Goal: Task Accomplishment & Management: Manage account settings

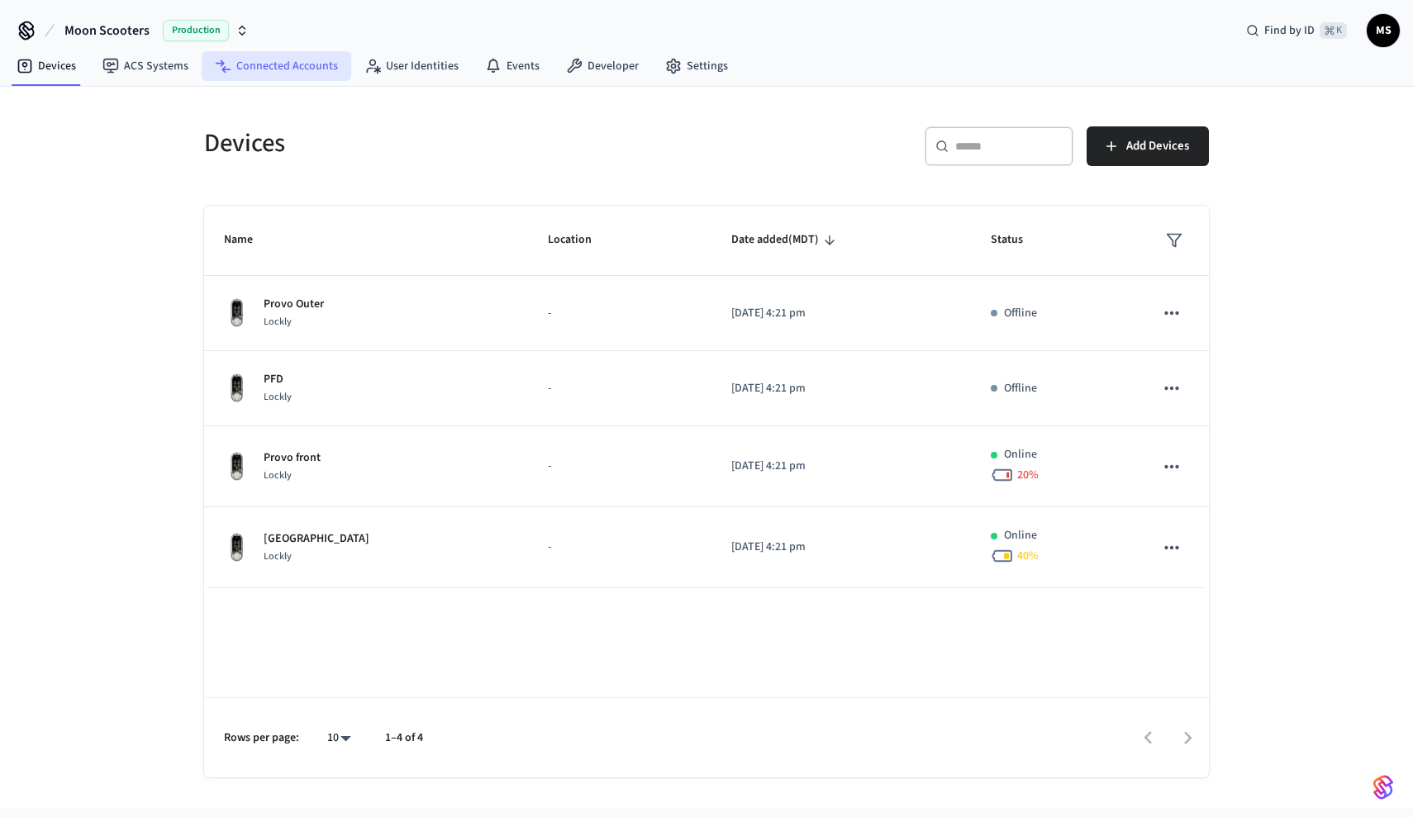
click at [269, 61] on link "Connected Accounts" at bounding box center [277, 66] width 150 height 30
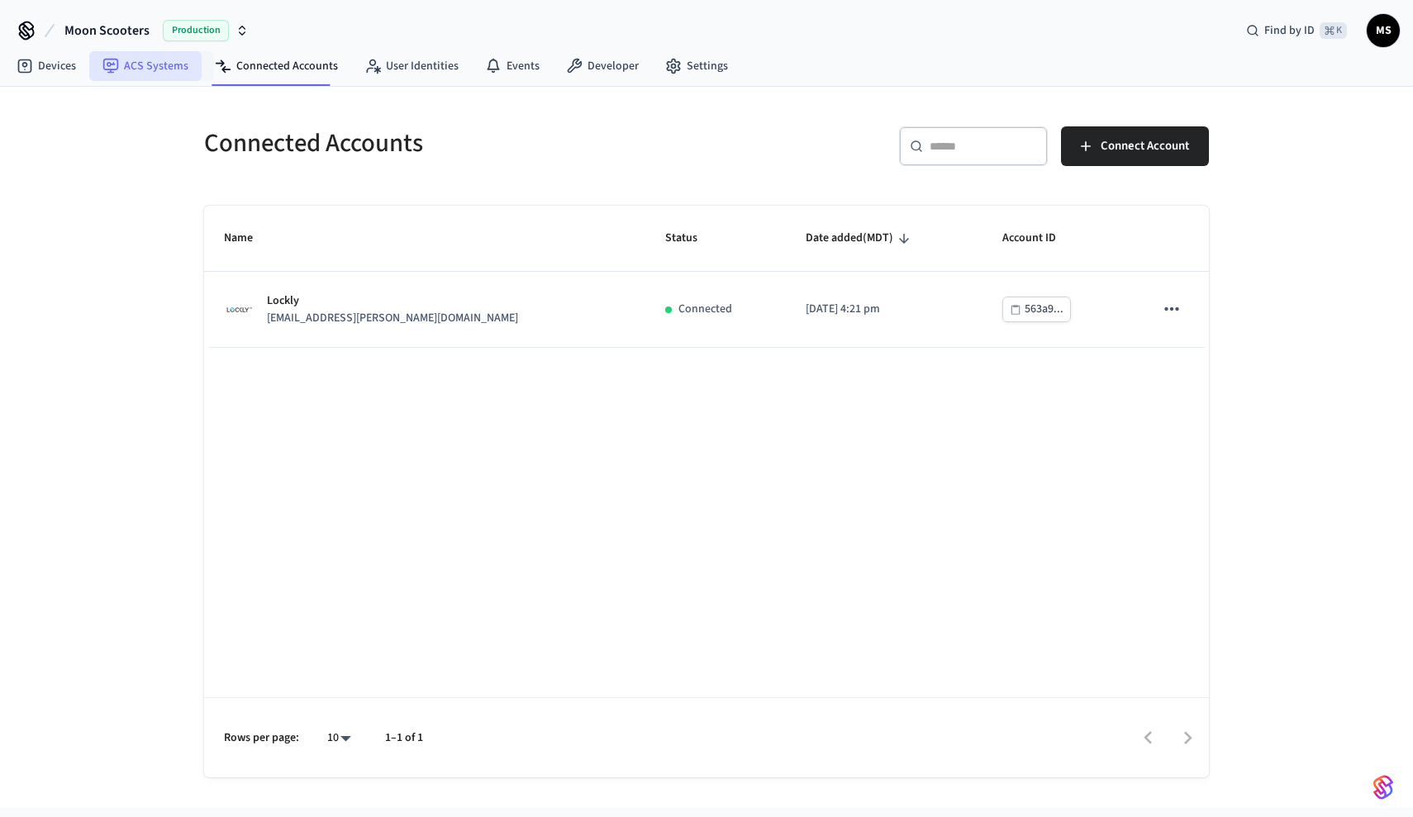
click at [145, 77] on link "ACS Systems" at bounding box center [145, 66] width 112 height 30
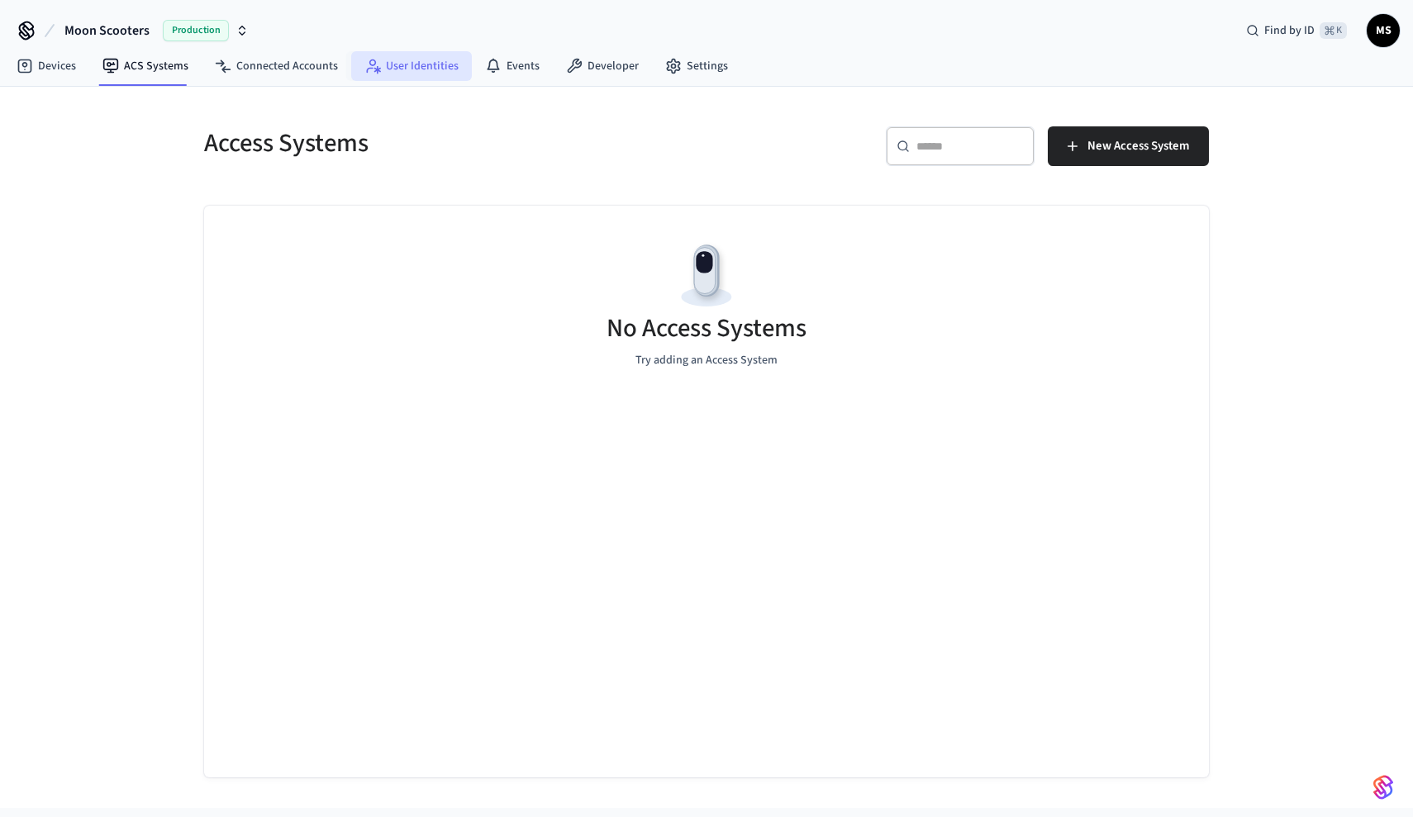
click at [381, 62] on link "User Identities" at bounding box center [411, 66] width 121 height 30
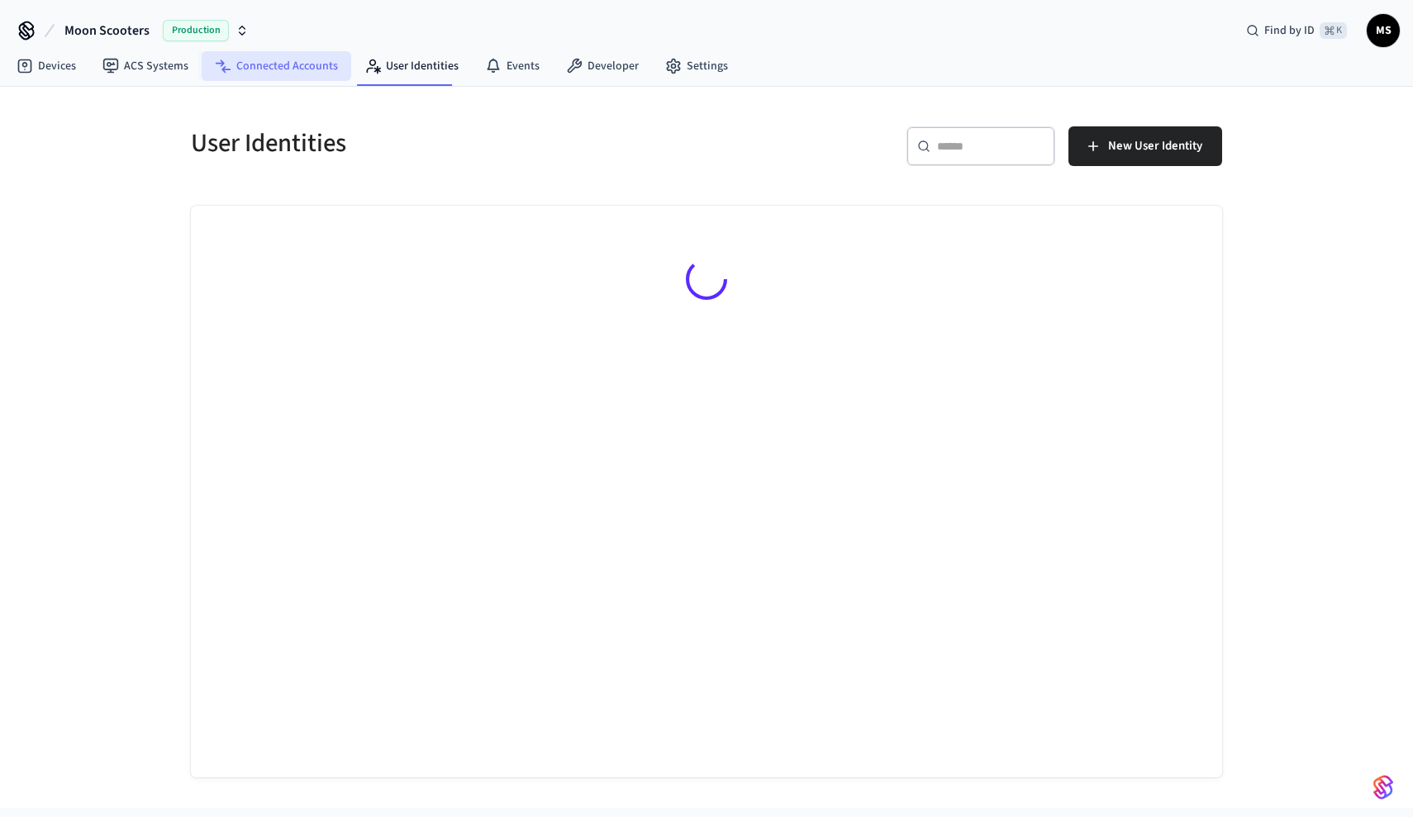
click at [283, 61] on link "Connected Accounts" at bounding box center [277, 66] width 150 height 30
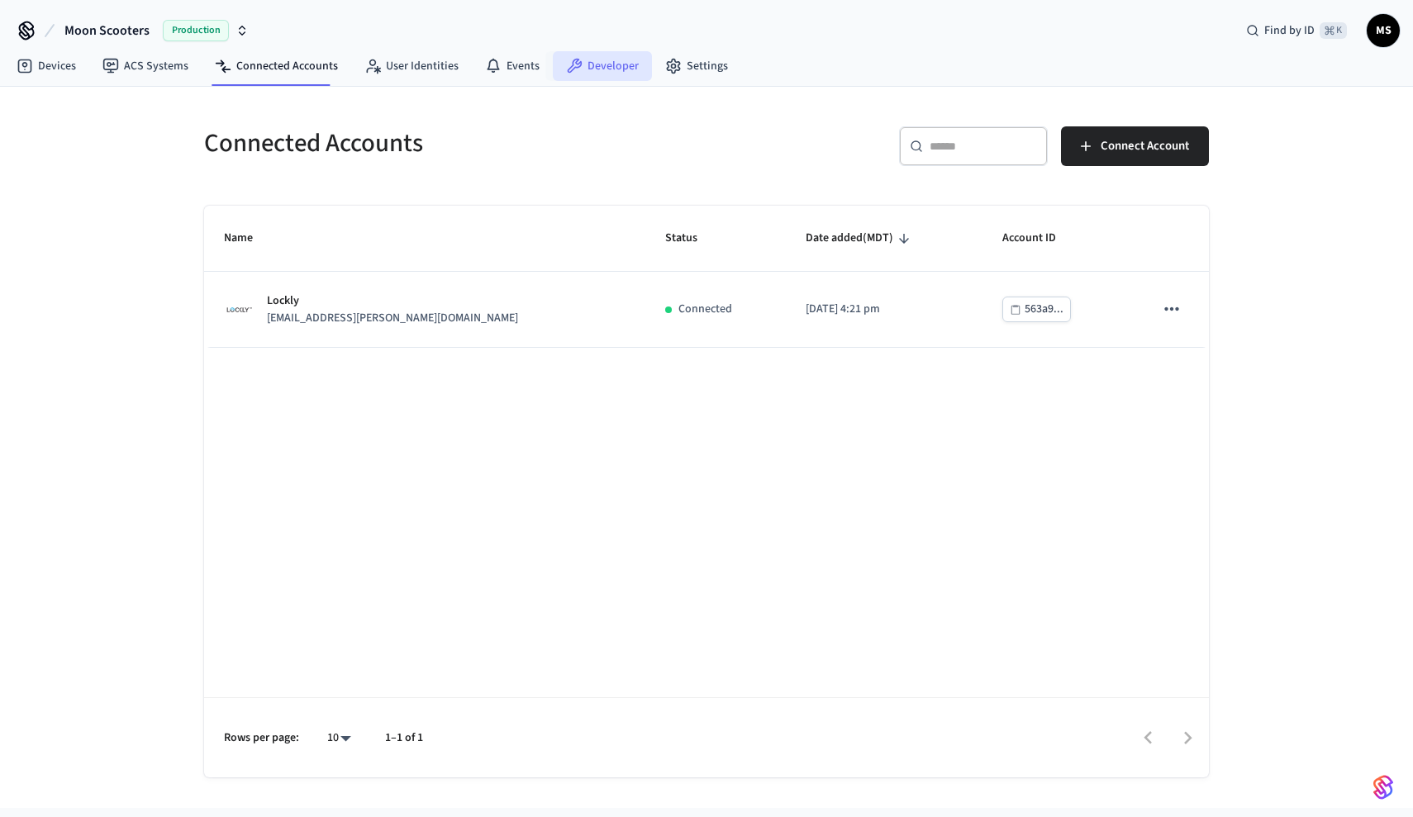
click at [587, 59] on link "Developer" at bounding box center [602, 66] width 99 height 30
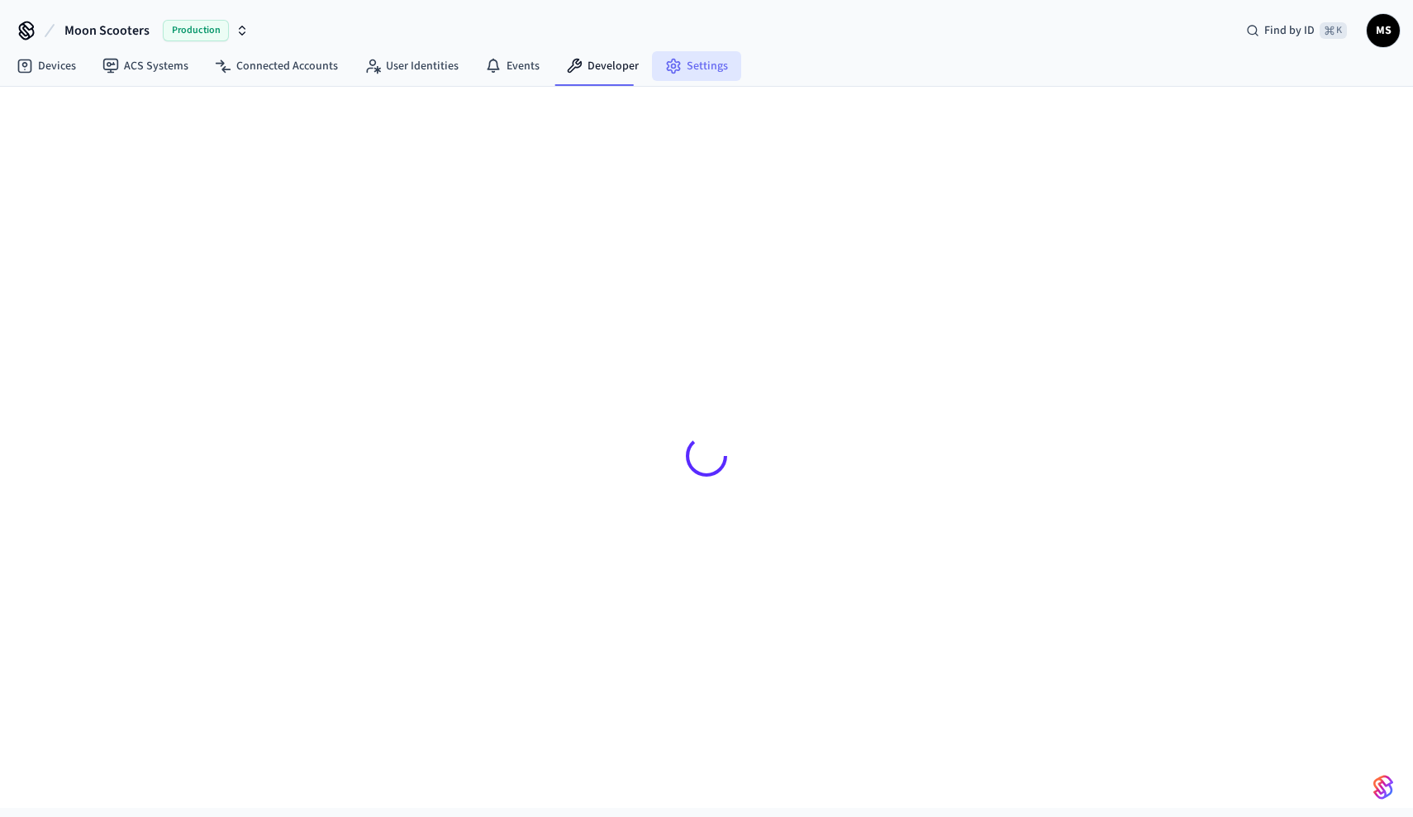
click at [674, 62] on link "Settings" at bounding box center [696, 66] width 89 height 30
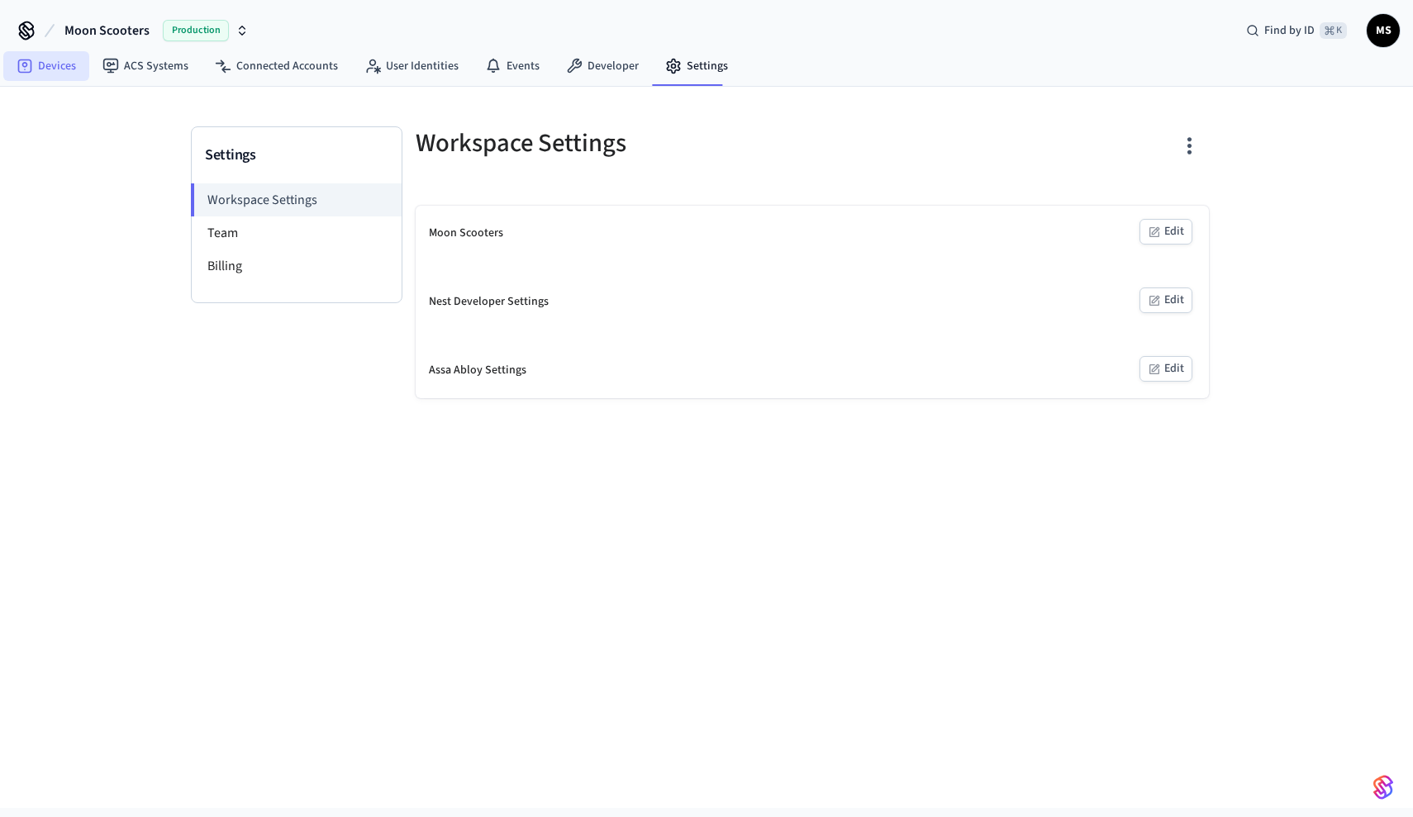
click at [42, 65] on link "Devices" at bounding box center [46, 66] width 86 height 30
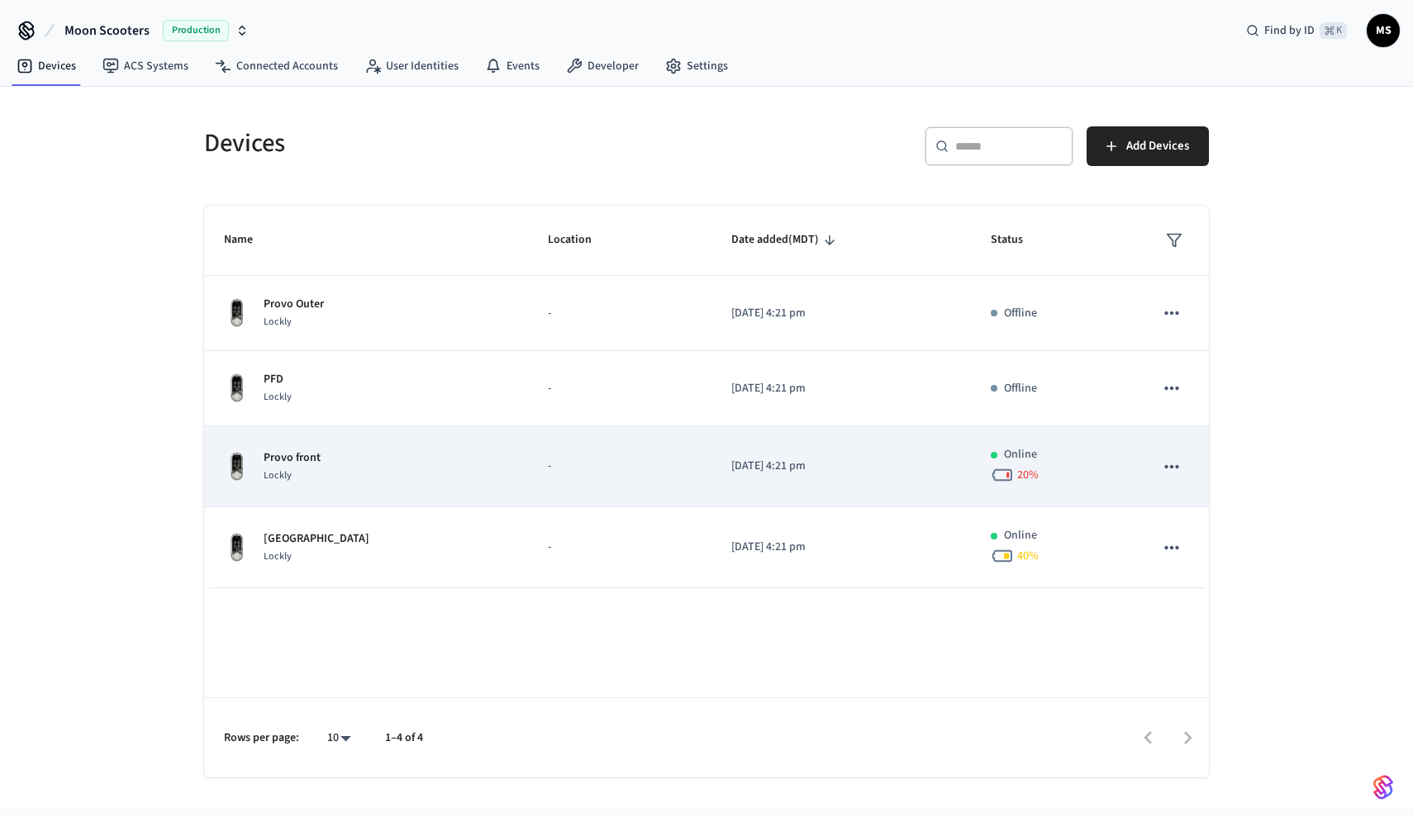
click at [586, 443] on td "-" at bounding box center [619, 466] width 183 height 81
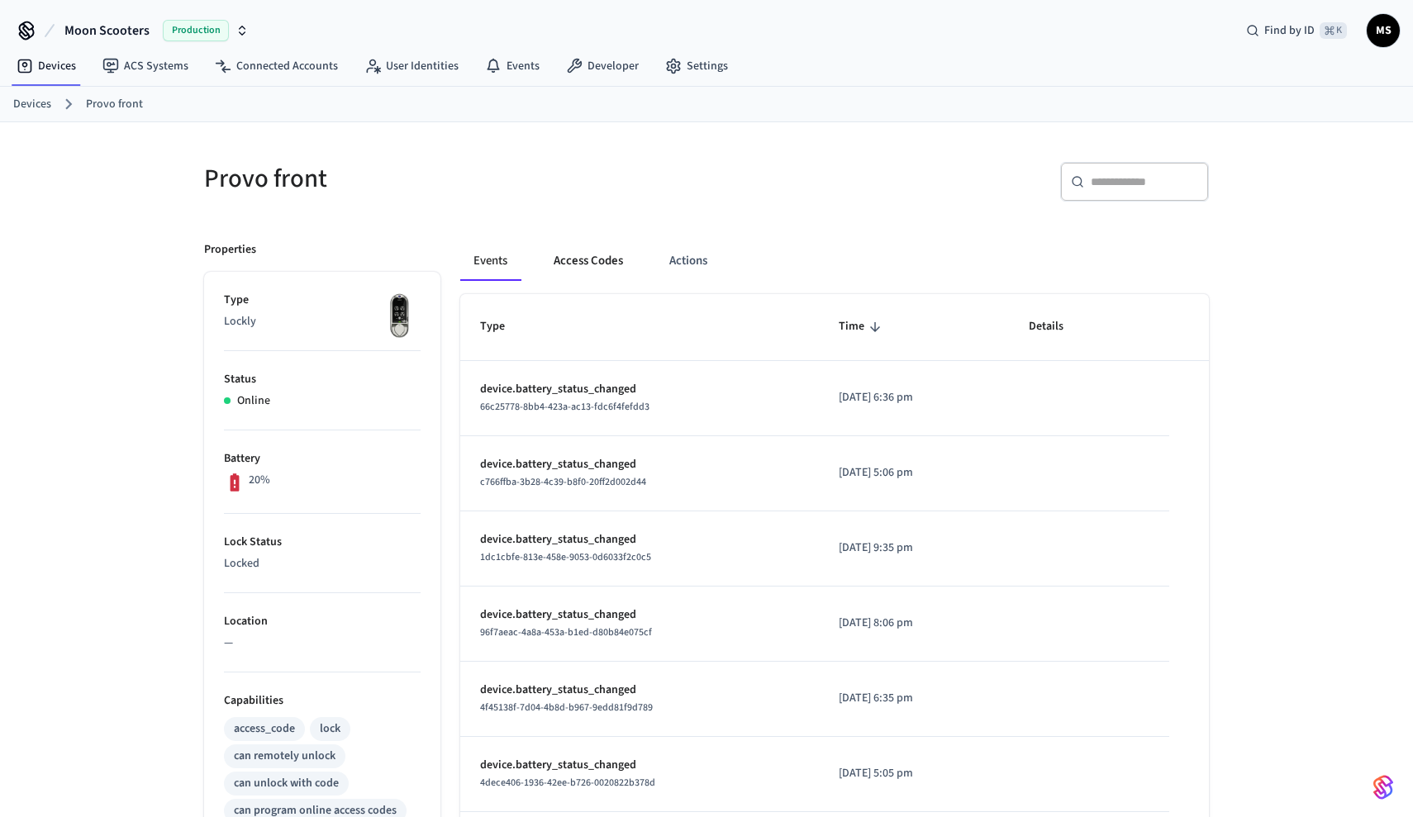
click at [610, 254] on button "Access Codes" at bounding box center [588, 261] width 96 height 40
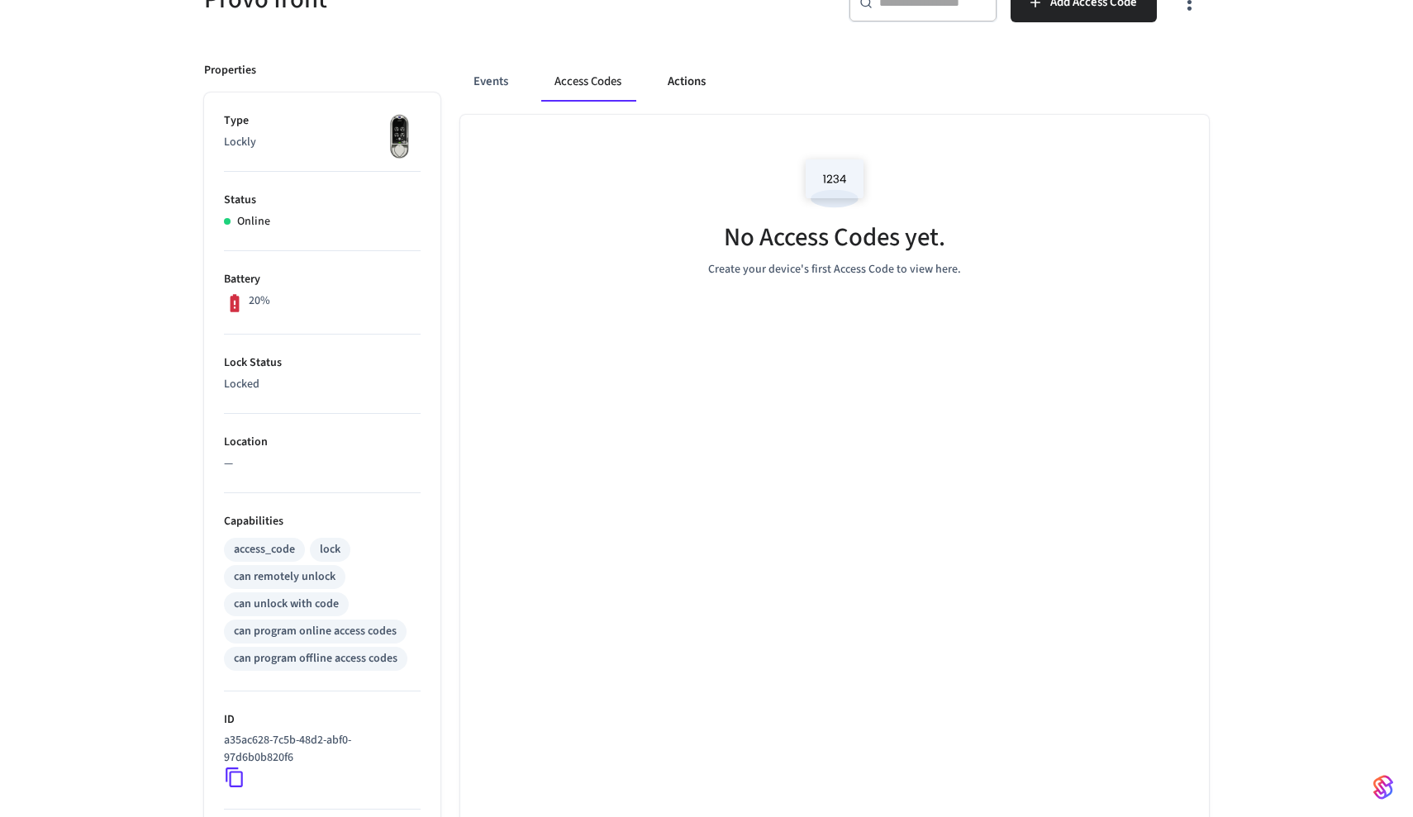
scroll to position [169, 0]
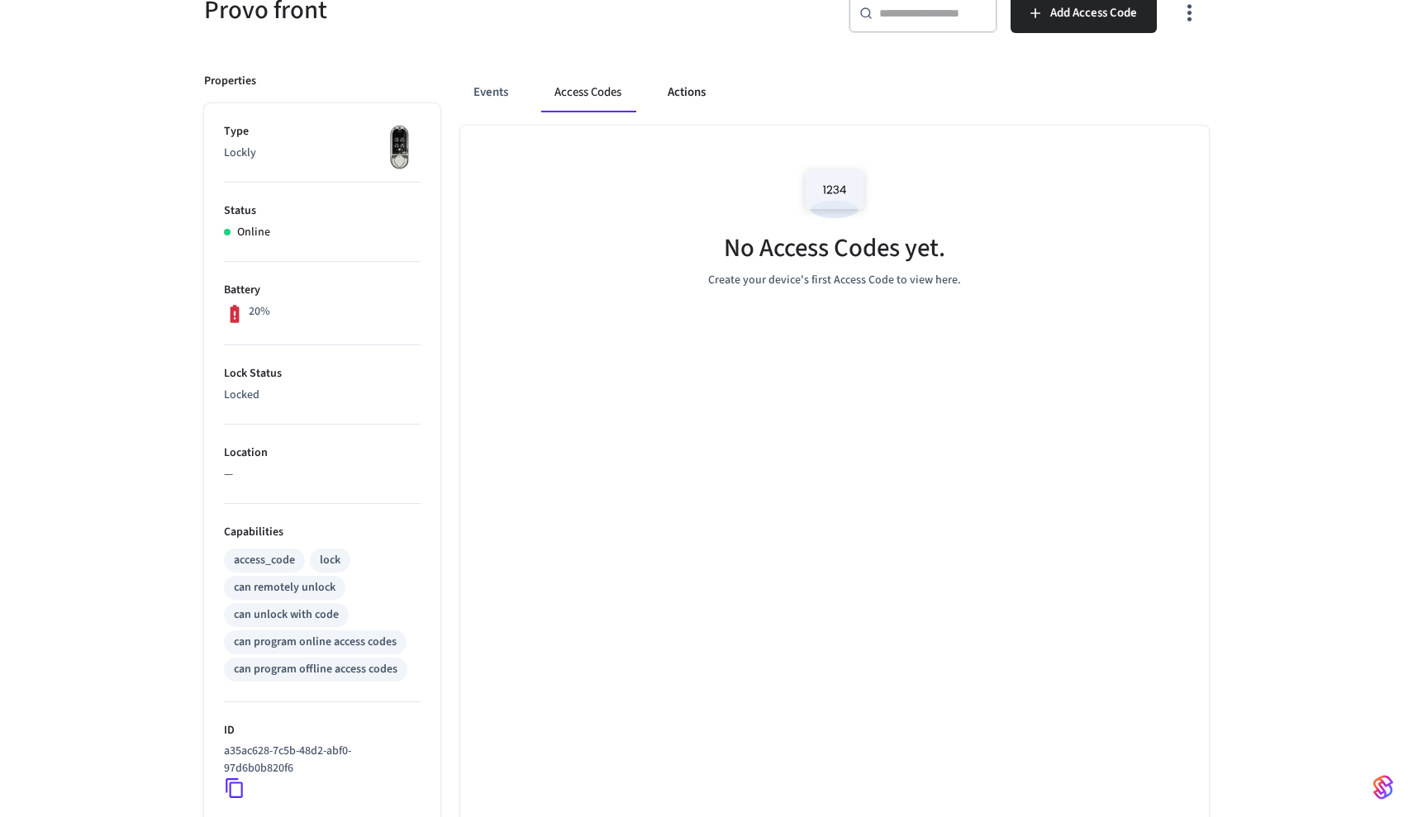
click at [685, 99] on button "Actions" at bounding box center [686, 93] width 64 height 40
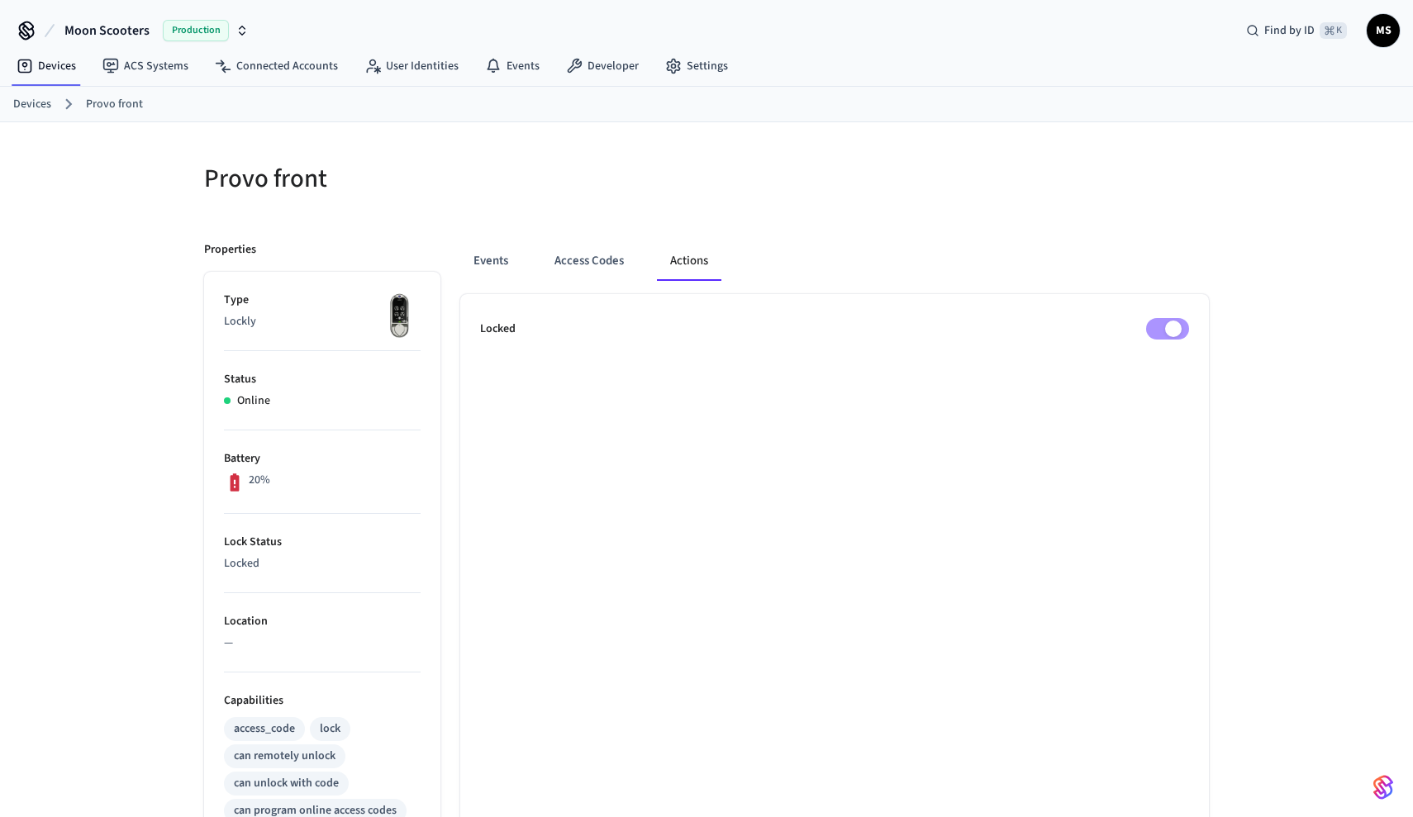
scroll to position [0, 0]
click at [150, 67] on link "ACS Systems" at bounding box center [145, 66] width 112 height 30
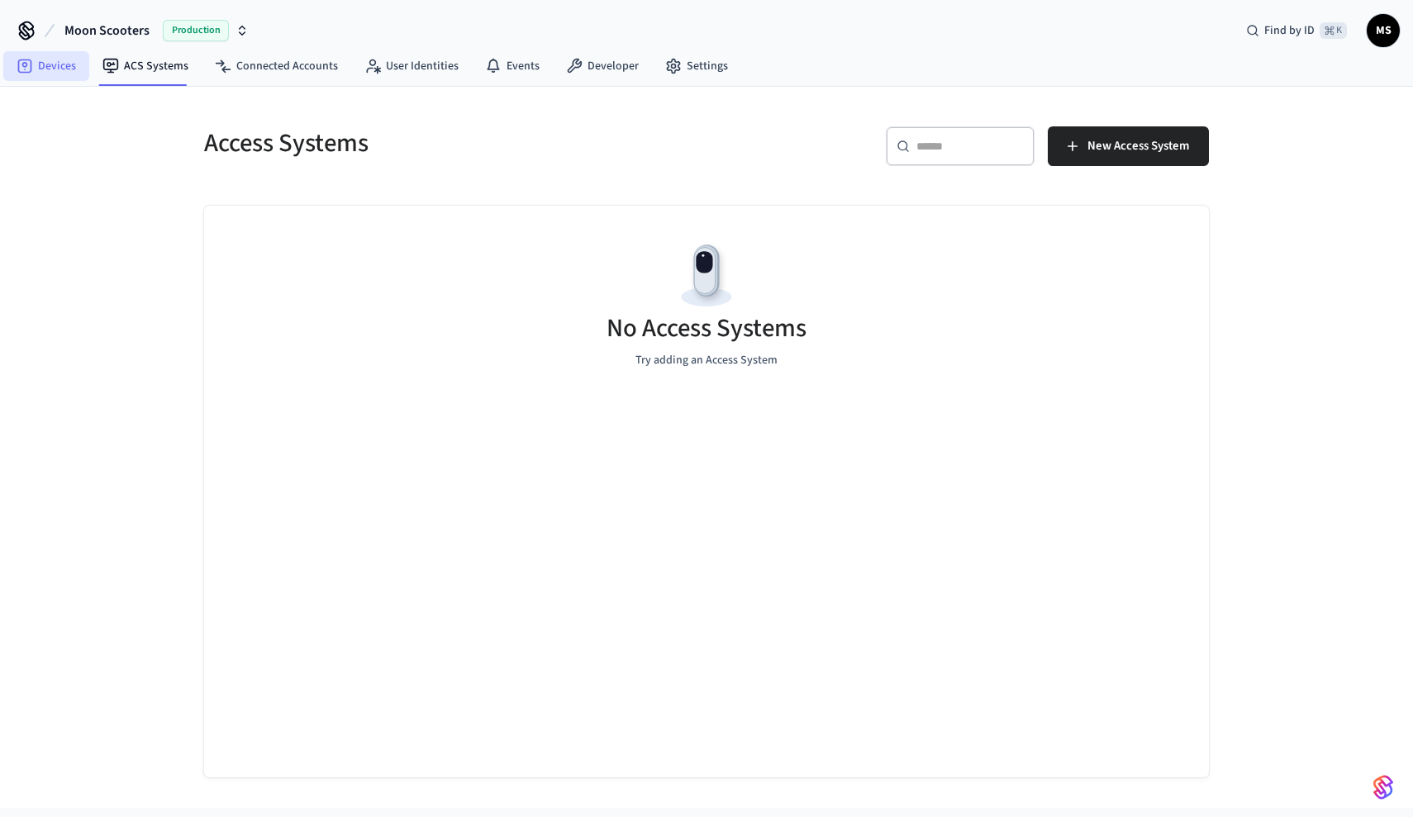
click at [35, 80] on link "Devices" at bounding box center [46, 66] width 86 height 30
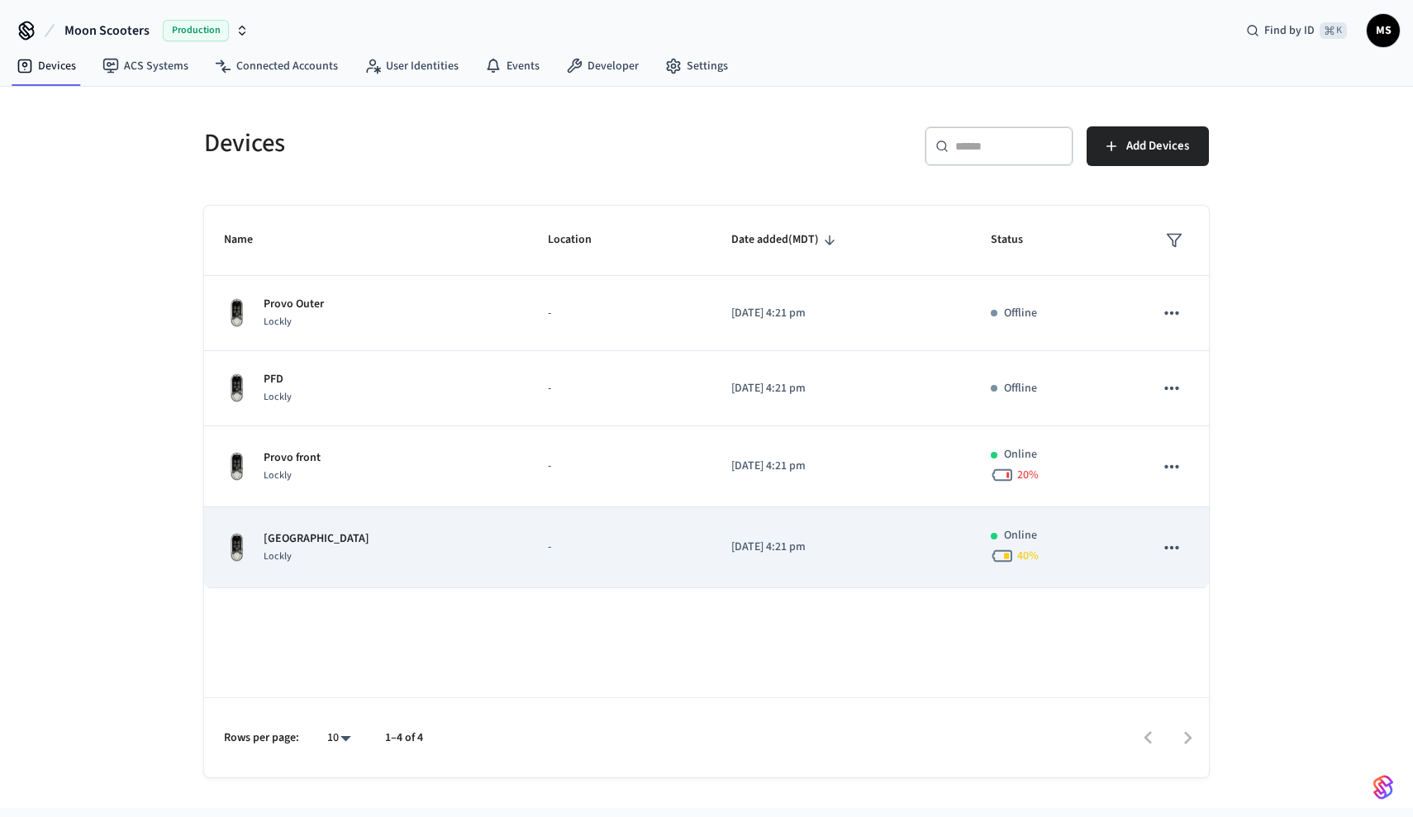
click at [435, 569] on td "Salt Lake Lockly" at bounding box center [366, 547] width 324 height 81
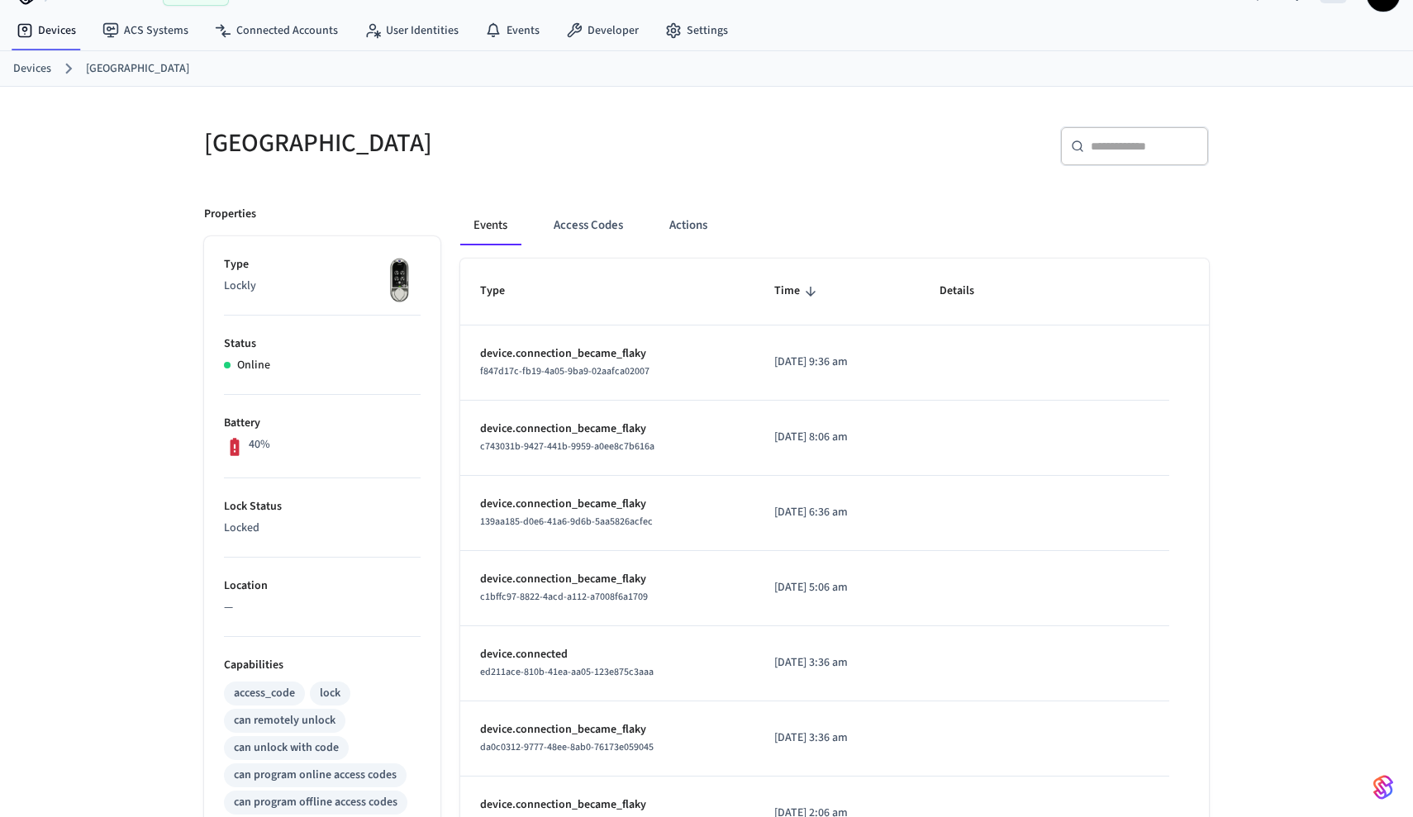
scroll to position [36, 0]
click at [604, 235] on button "Access Codes" at bounding box center [588, 225] width 96 height 40
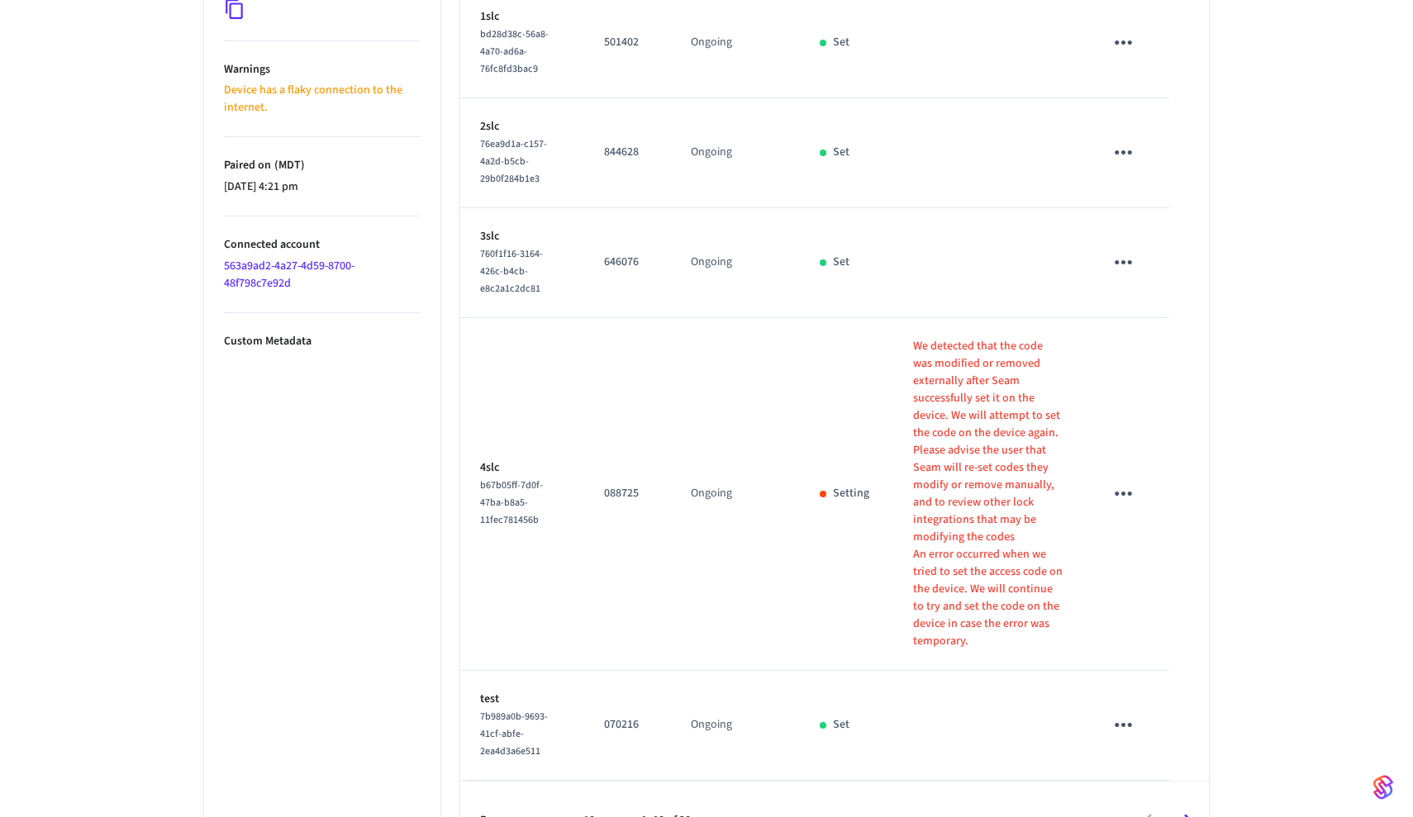
scroll to position [947, 0]
click at [1128, 482] on icon "sticky table" at bounding box center [1123, 495] width 26 height 26
click at [1149, 578] on icon at bounding box center [1143, 578] width 13 height 13
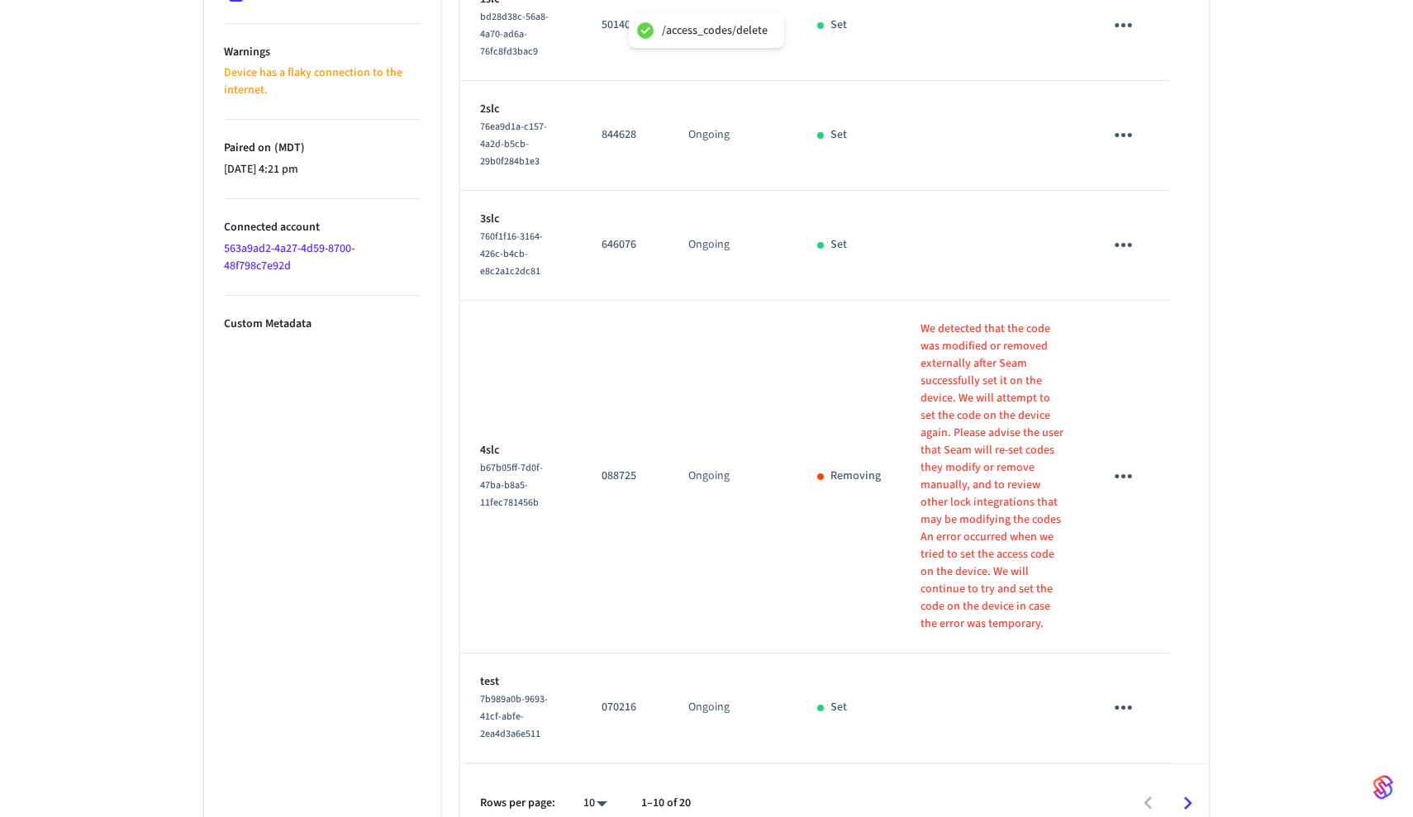
scroll to position [964, 0]
click at [1189, 791] on icon "Go to next page" at bounding box center [1188, 804] width 26 height 26
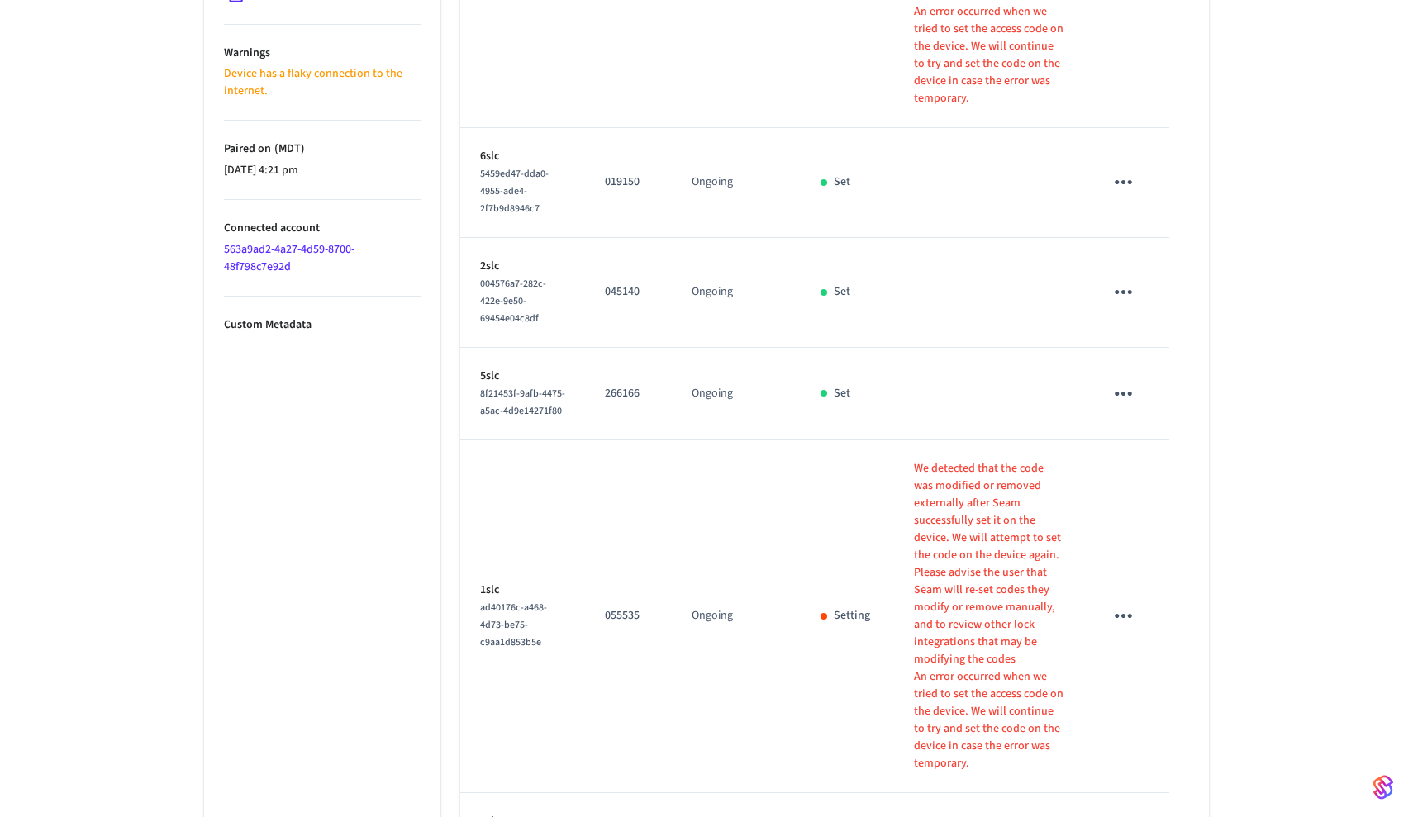
click at [1128, 603] on icon "sticky table" at bounding box center [1123, 616] width 26 height 26
click at [1146, 565] on icon at bounding box center [1142, 561] width 7 height 10
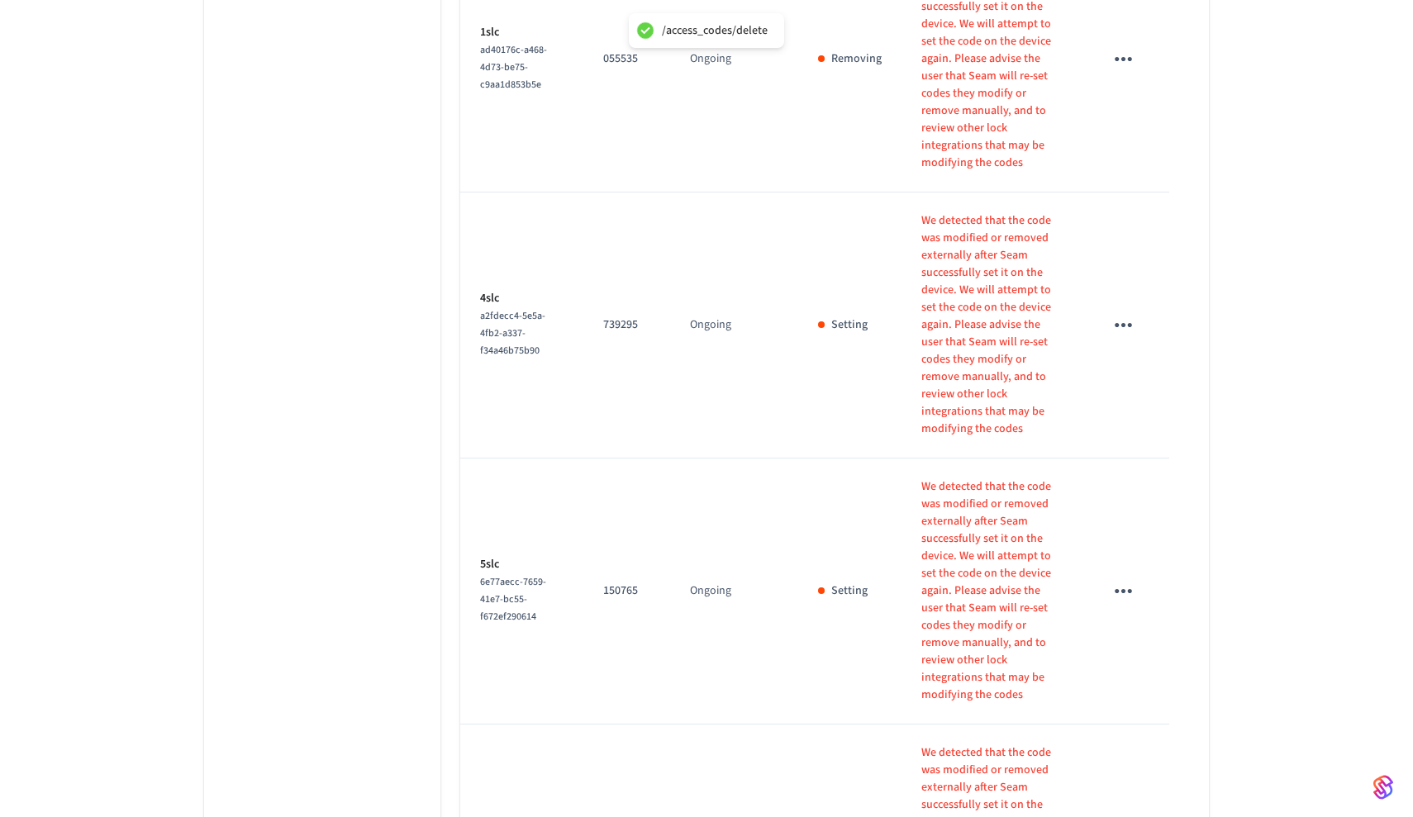
scroll to position [1393, 0]
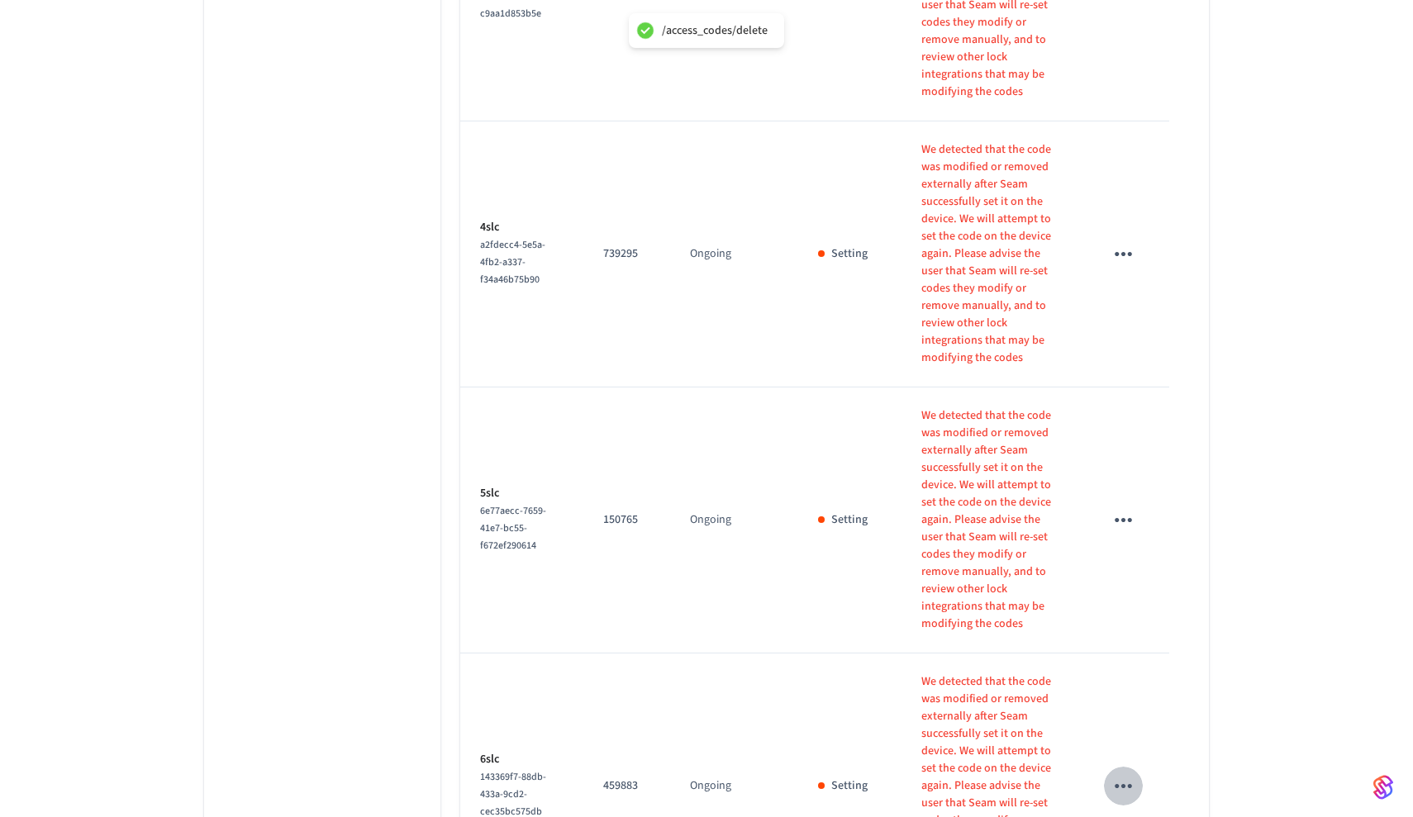
click at [1136, 767] on button "sticky table" at bounding box center [1123, 786] width 39 height 39
click at [1142, 622] on icon at bounding box center [1136, 624] width 13 height 13
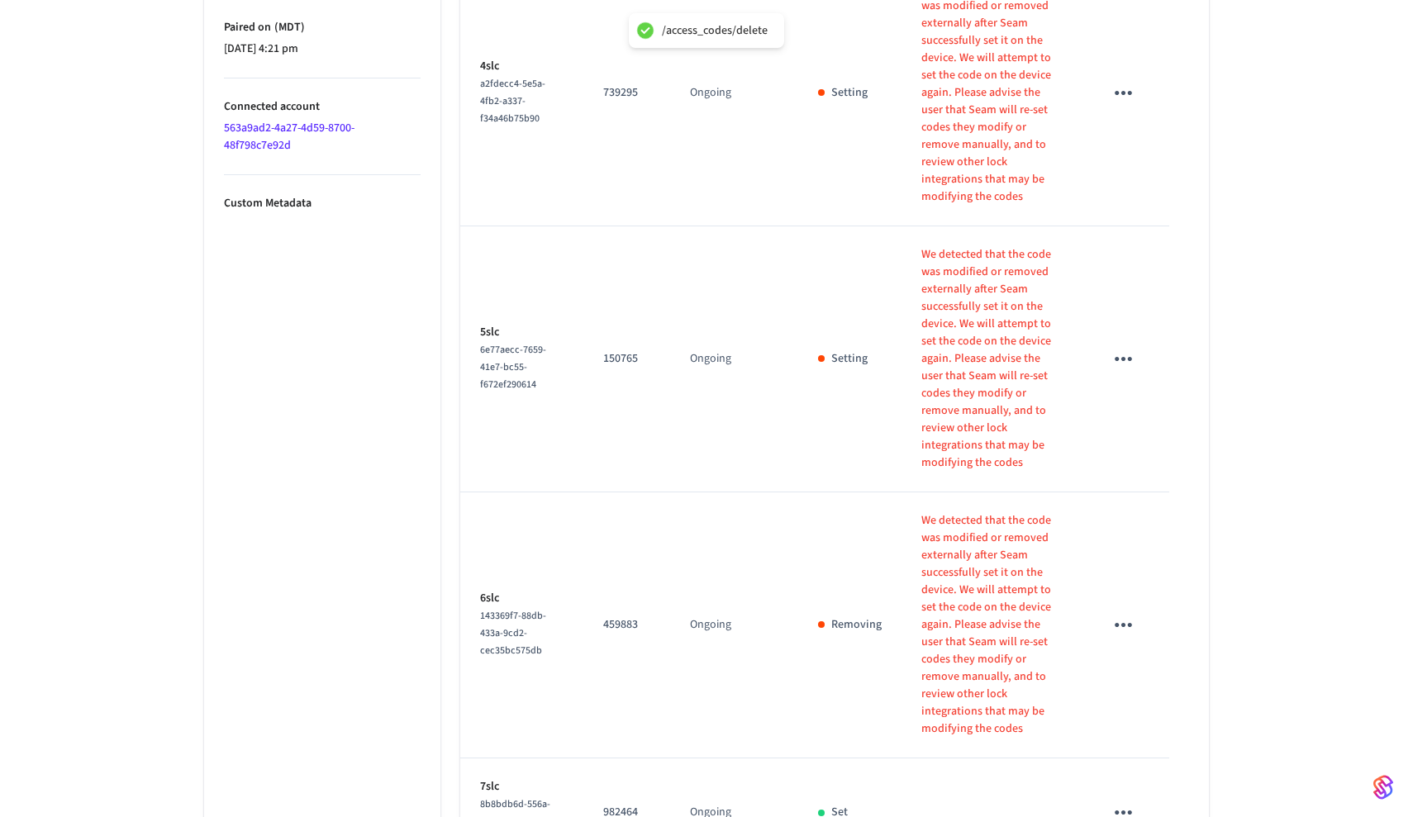
click at [1124, 346] on icon "sticky table" at bounding box center [1123, 359] width 26 height 26
click at [1173, 401] on li "Delete" at bounding box center [1162, 399] width 78 height 44
click at [1123, 612] on icon "sticky table" at bounding box center [1123, 625] width 26 height 26
click at [1148, 610] on icon at bounding box center [1143, 612] width 13 height 13
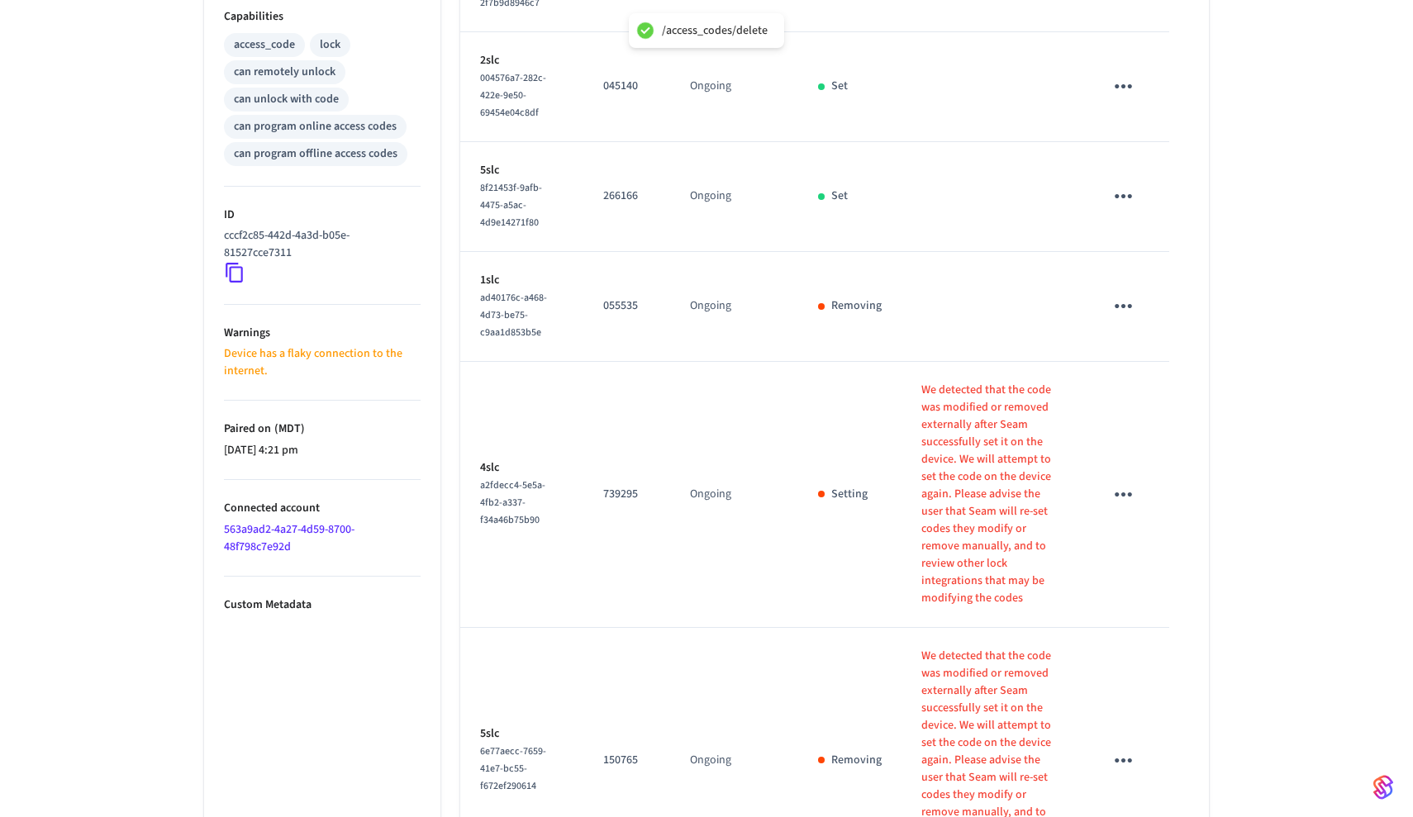
scroll to position [668, 0]
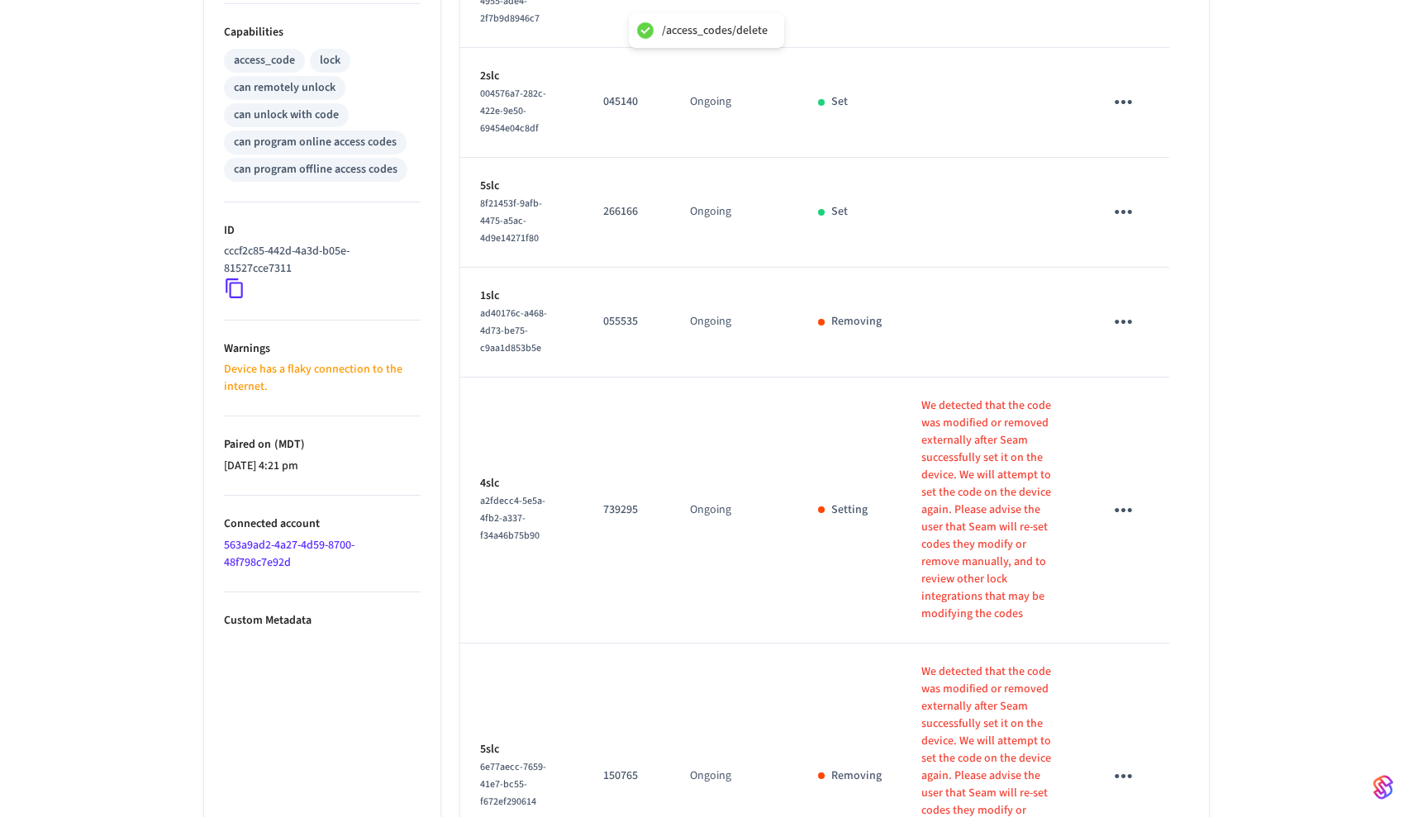
click at [1127, 508] on icon "sticky table" at bounding box center [1123, 510] width 26 height 26
click at [1165, 595] on li "Delete" at bounding box center [1162, 602] width 78 height 44
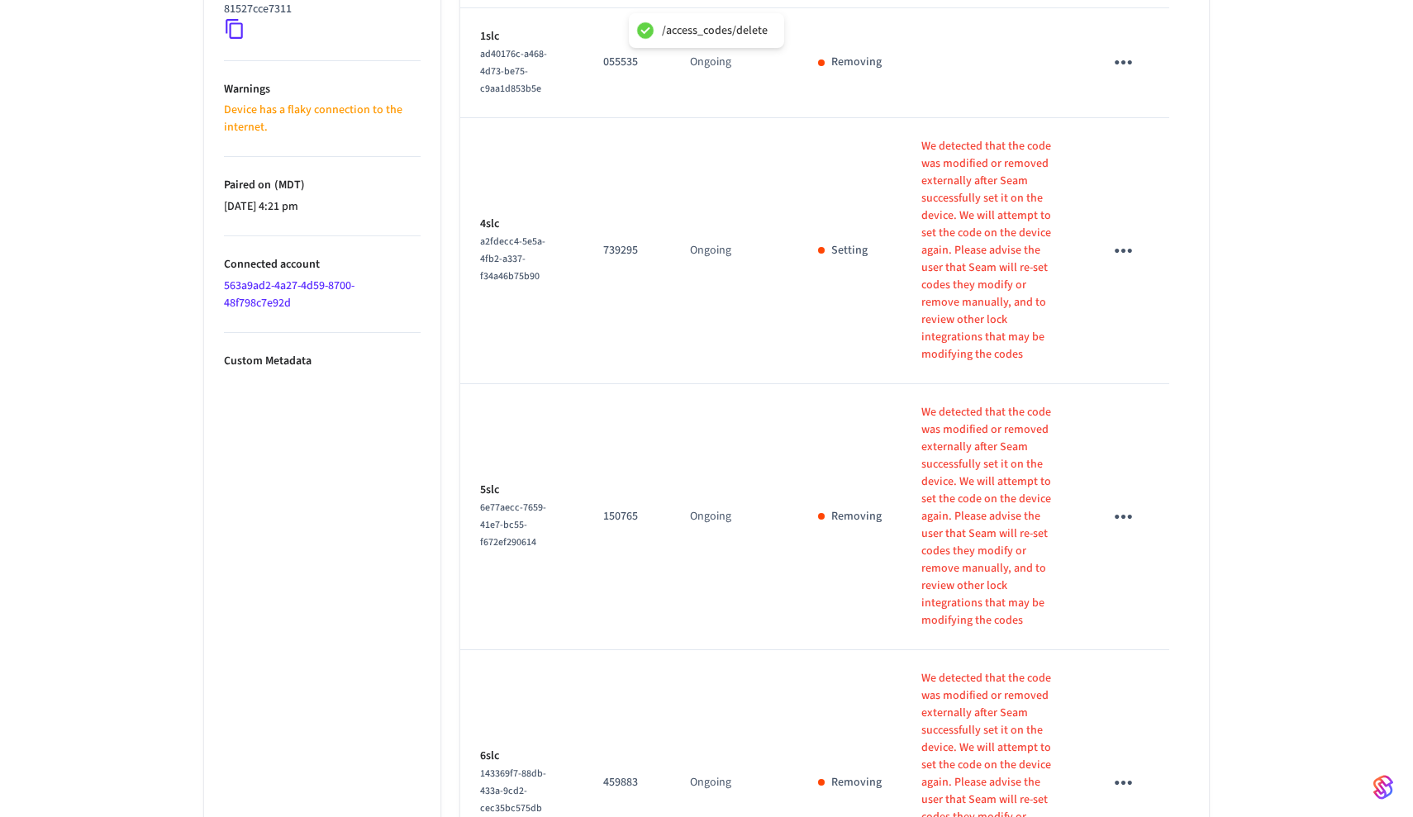
scroll to position [829, 0]
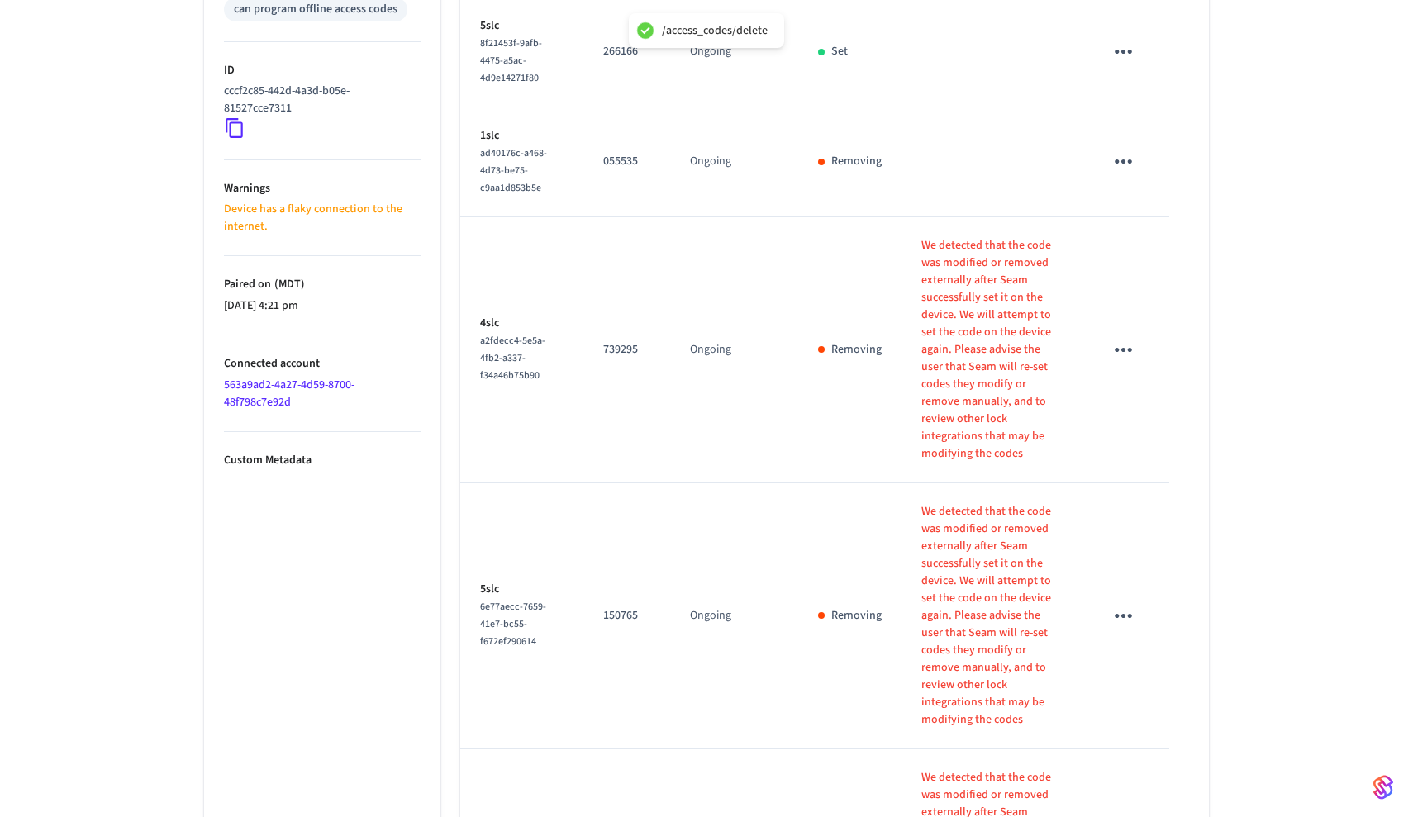
click at [1127, 174] on icon "sticky table" at bounding box center [1123, 162] width 26 height 26
click at [1151, 297] on li "Delete" at bounding box center [1162, 280] width 78 height 44
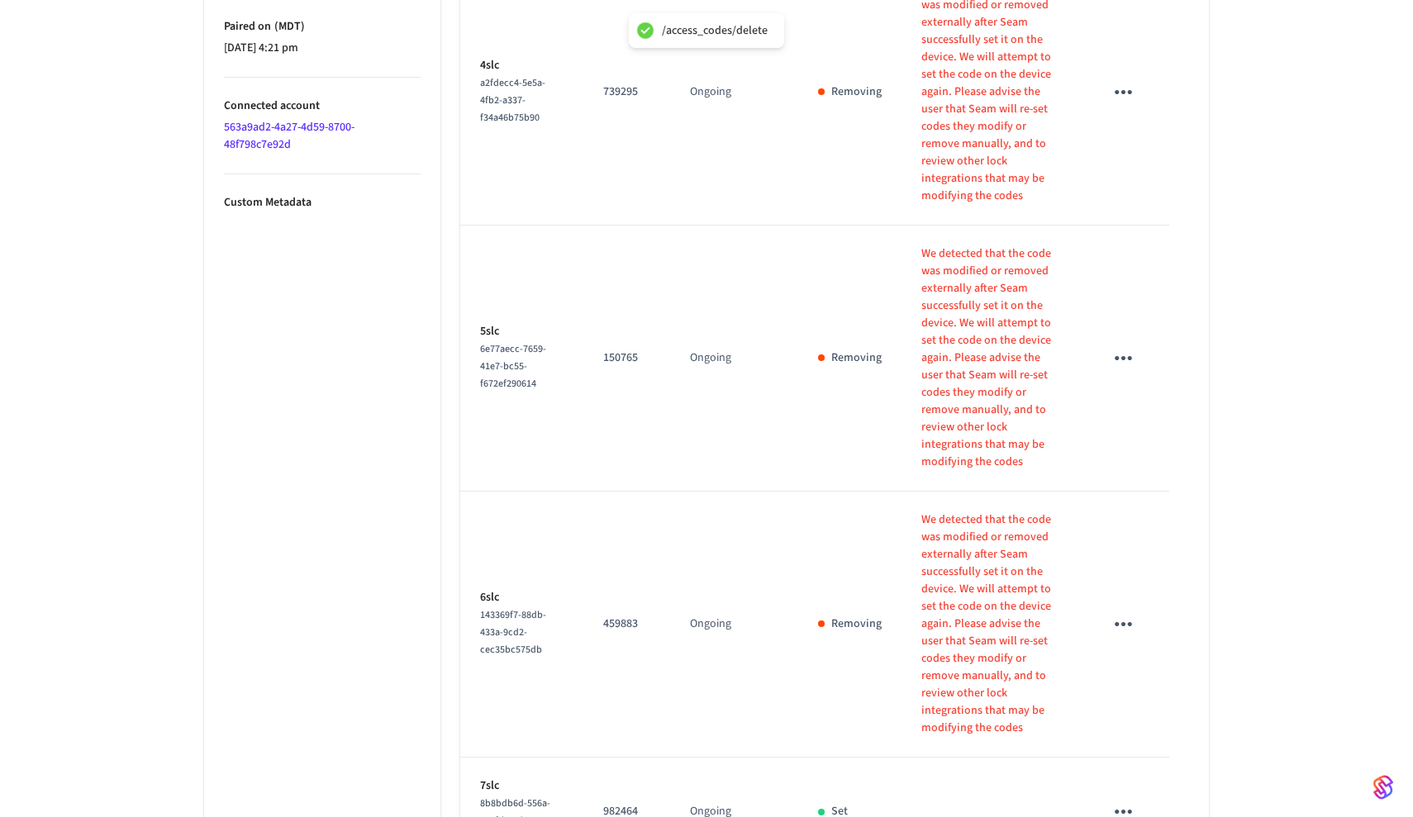
scroll to position [1085, 0]
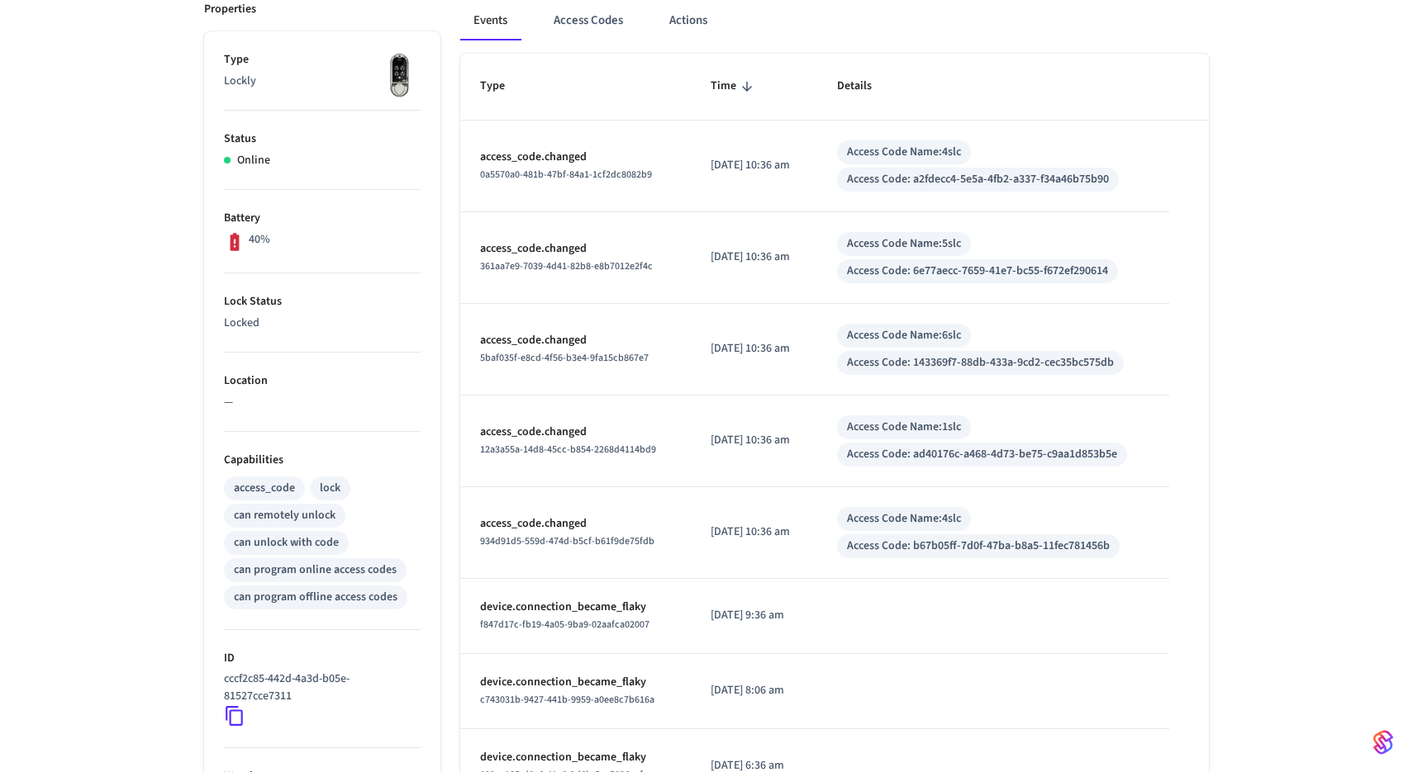
scroll to position [82, 0]
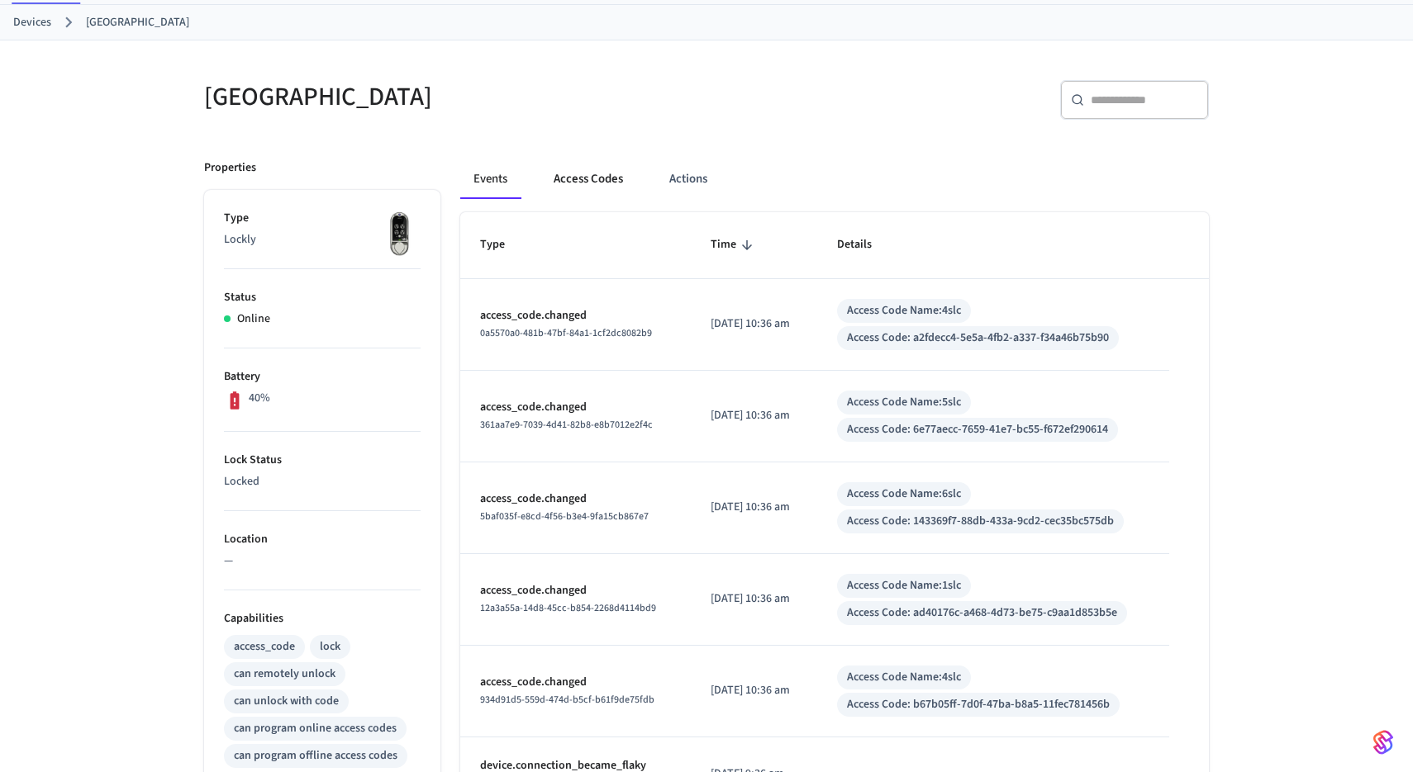
click at [596, 176] on button "Access Codes" at bounding box center [588, 179] width 96 height 40
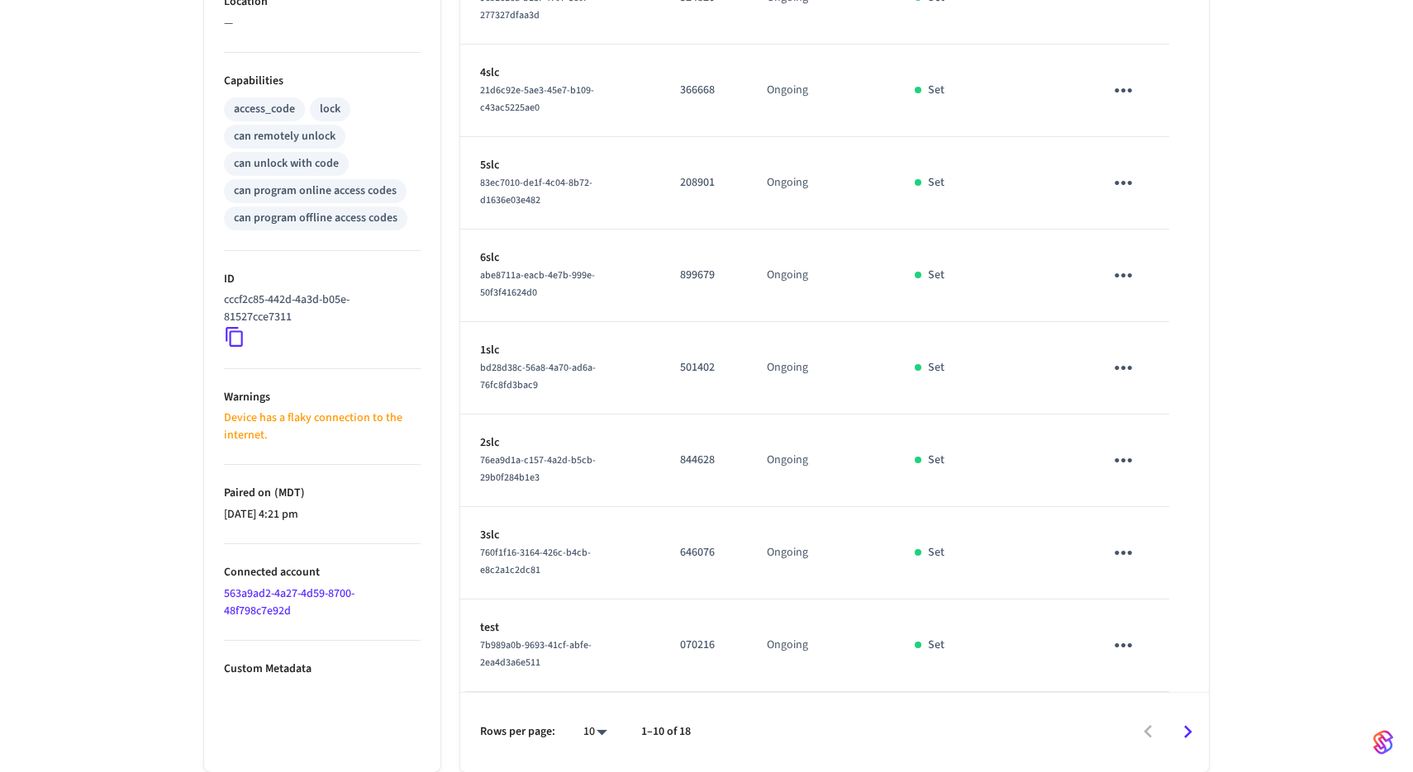
scroll to position [619, 0]
click at [1196, 739] on icon "Go to next page" at bounding box center [1188, 733] width 26 height 26
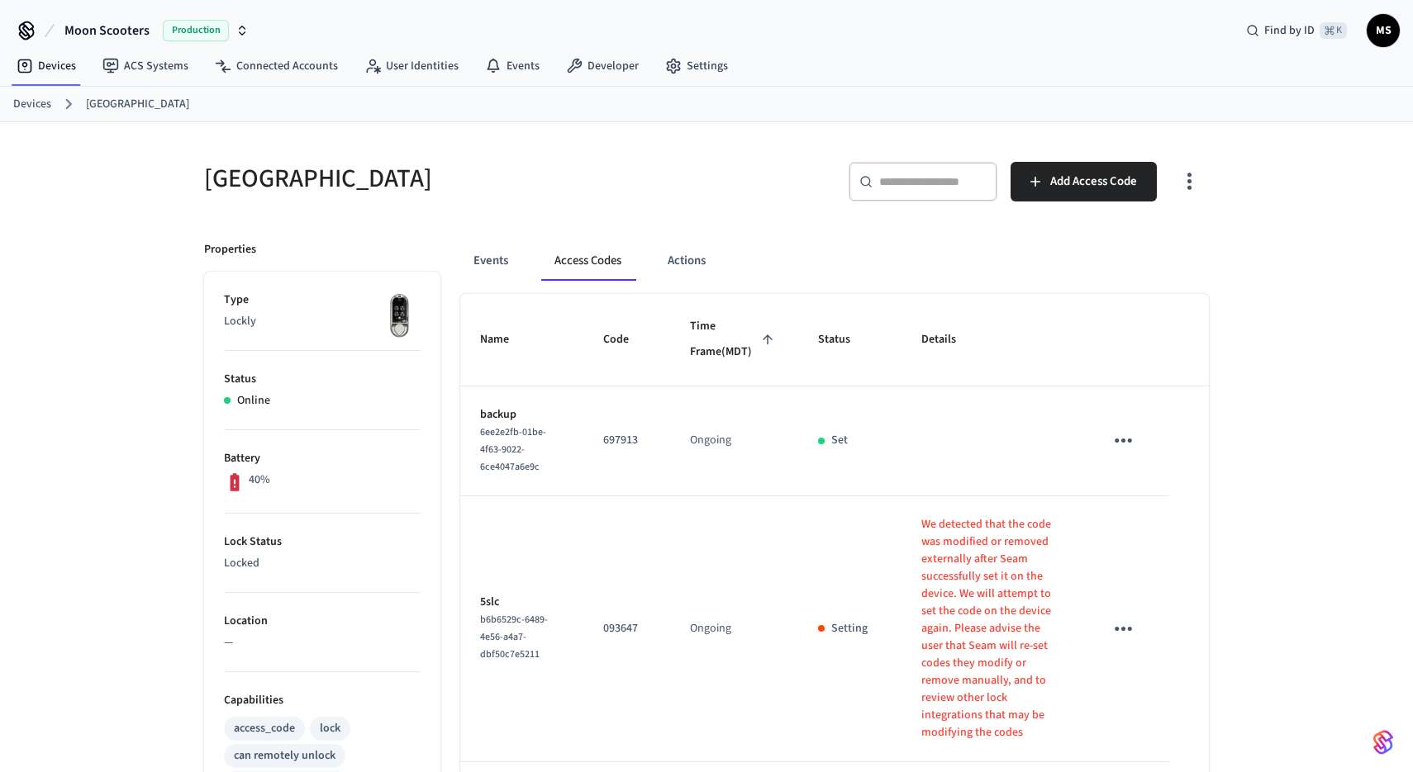
scroll to position [-2, 0]
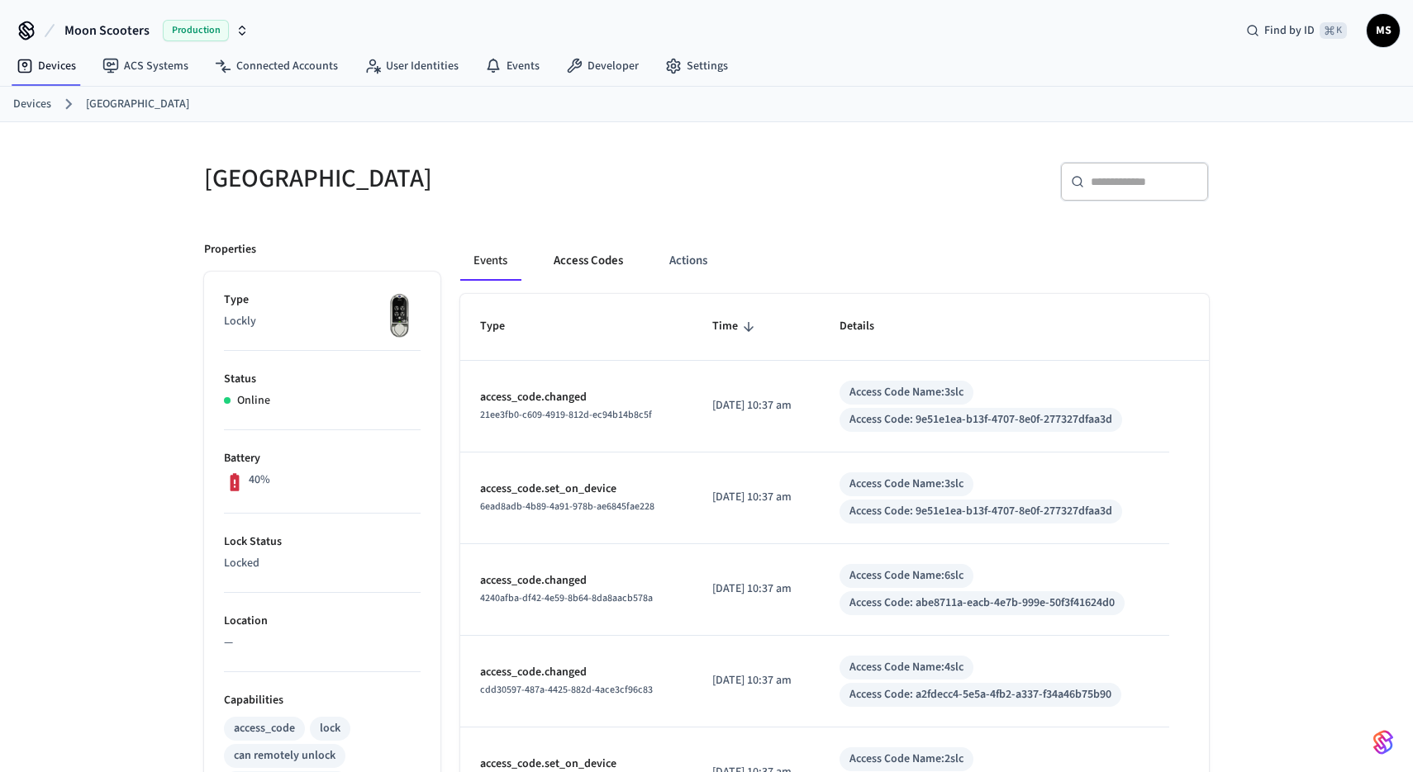
click at [586, 255] on button "Access Codes" at bounding box center [588, 261] width 96 height 40
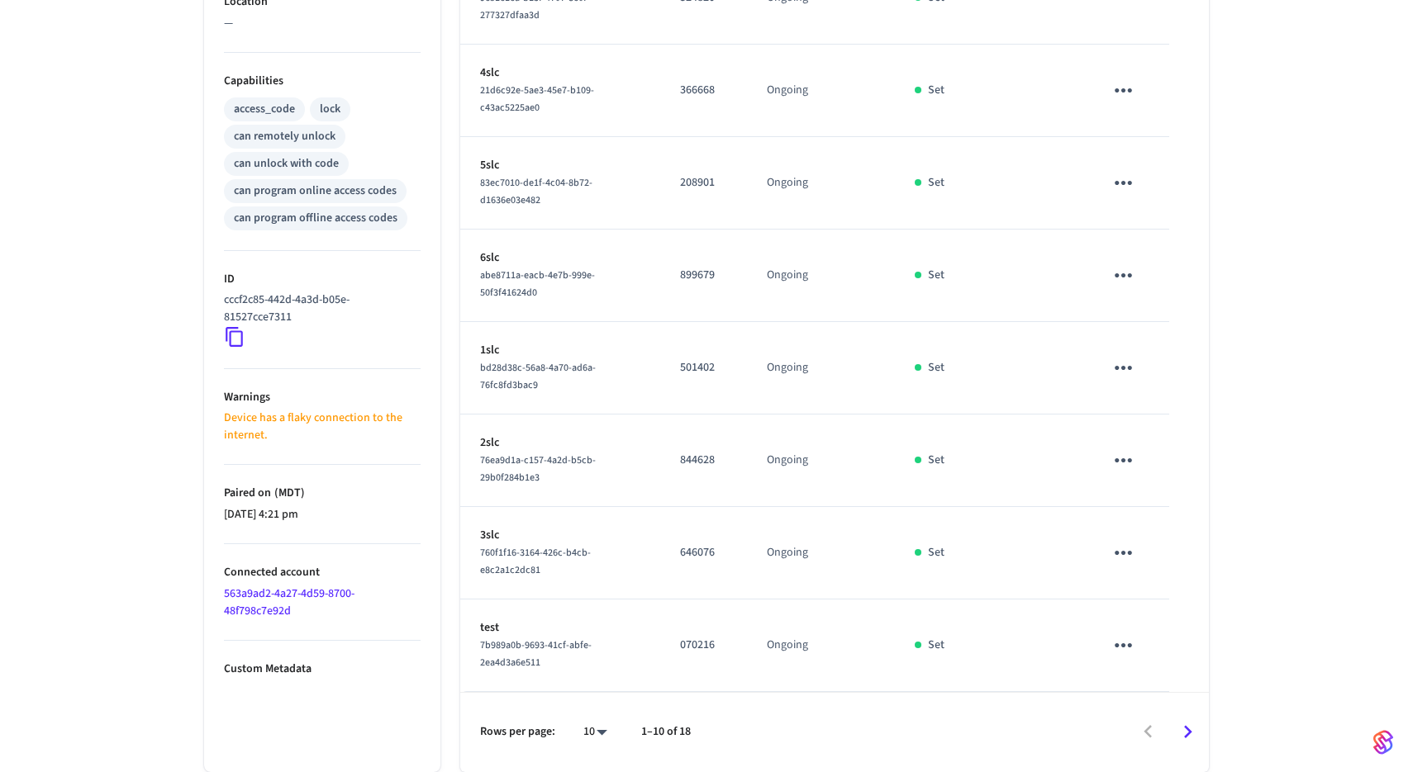
scroll to position [619, 0]
click at [1191, 726] on icon "Go to next page" at bounding box center [1188, 733] width 26 height 26
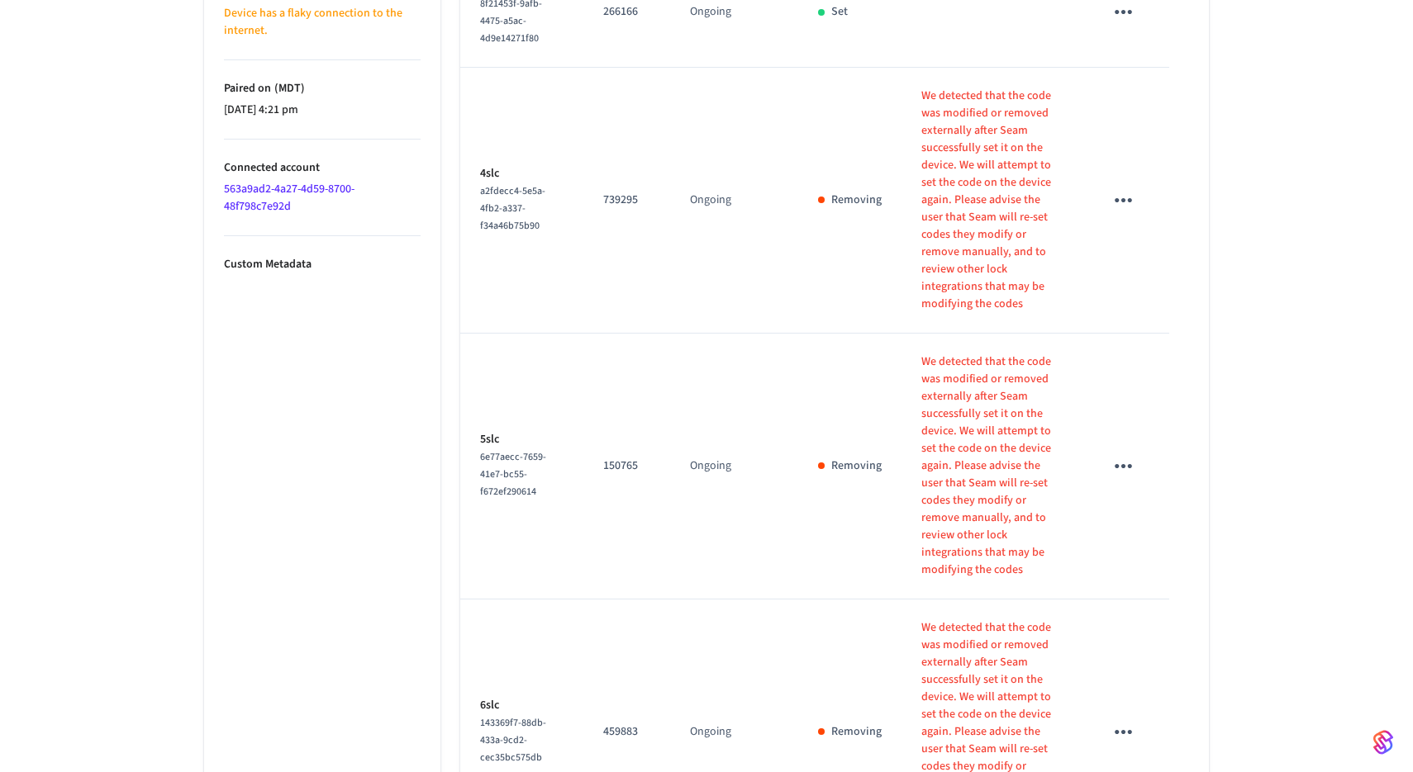
scroll to position [1019, 0]
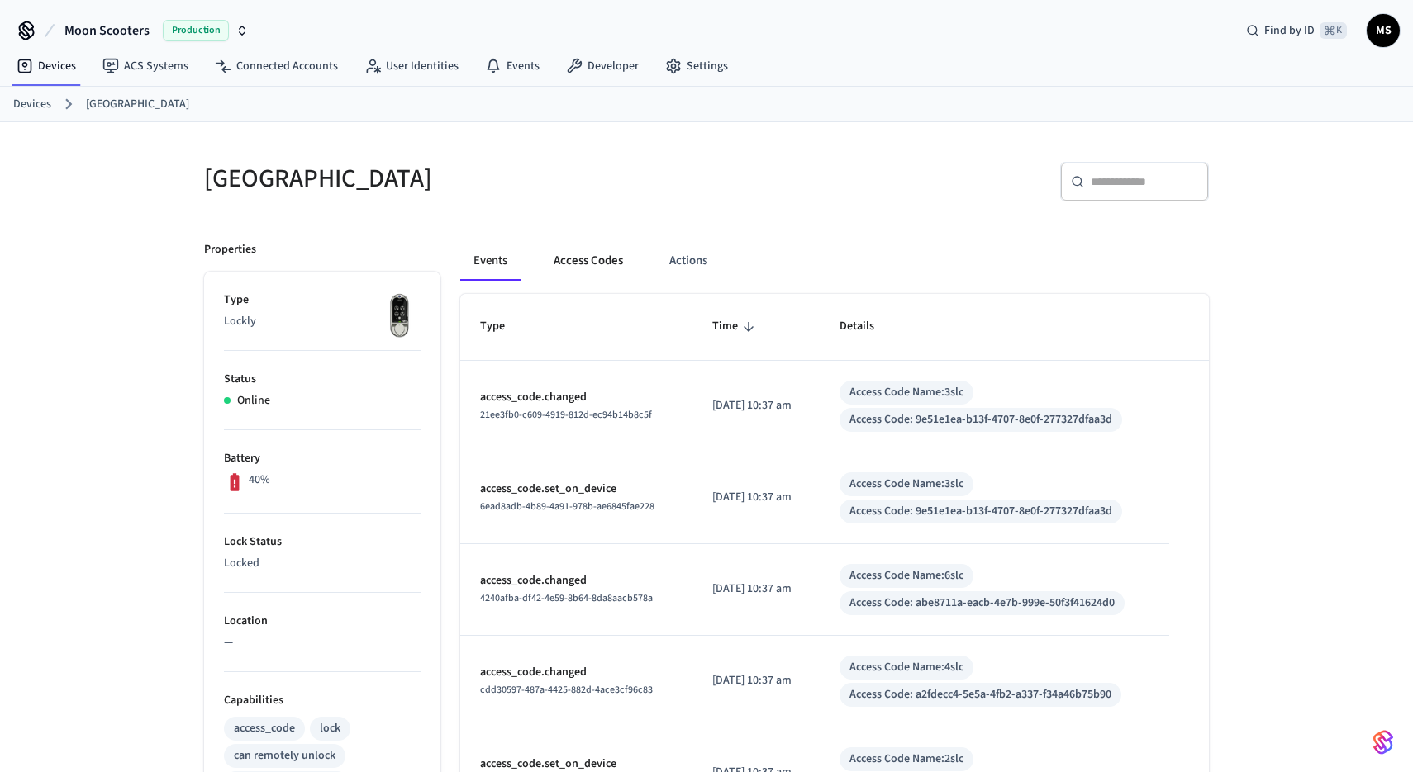
click at [595, 278] on button "Access Codes" at bounding box center [588, 261] width 96 height 40
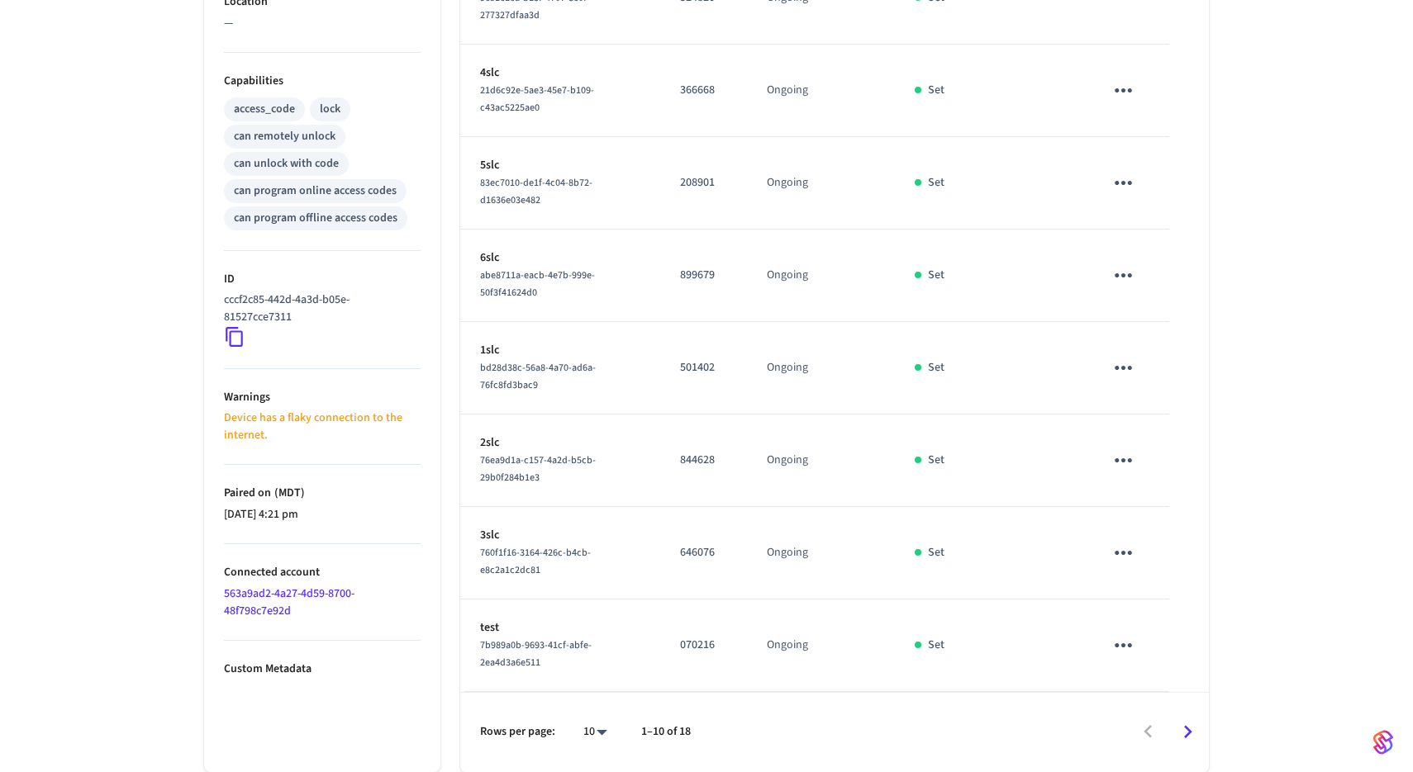
scroll to position [619, 0]
click at [1194, 732] on icon "Go to next page" at bounding box center [1188, 733] width 26 height 26
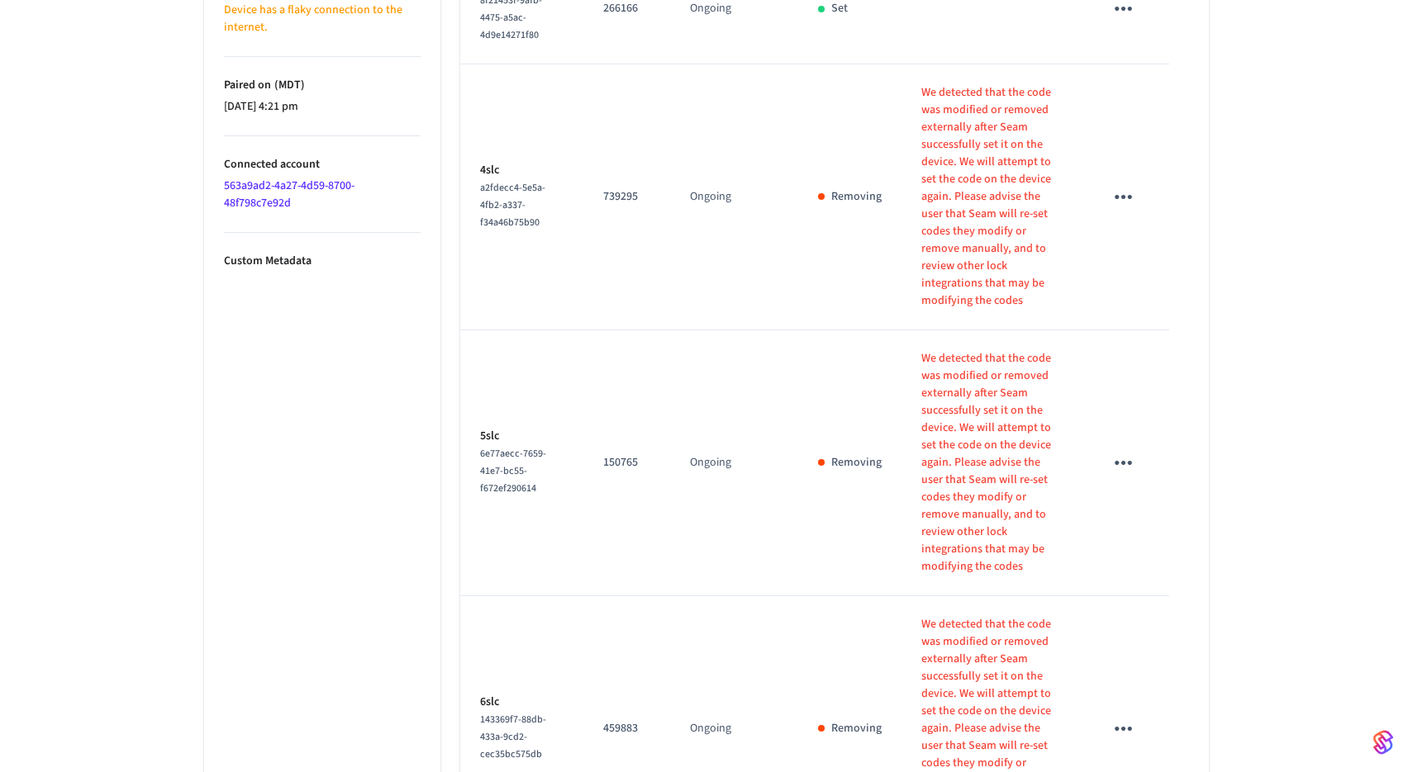
scroll to position [1019, 0]
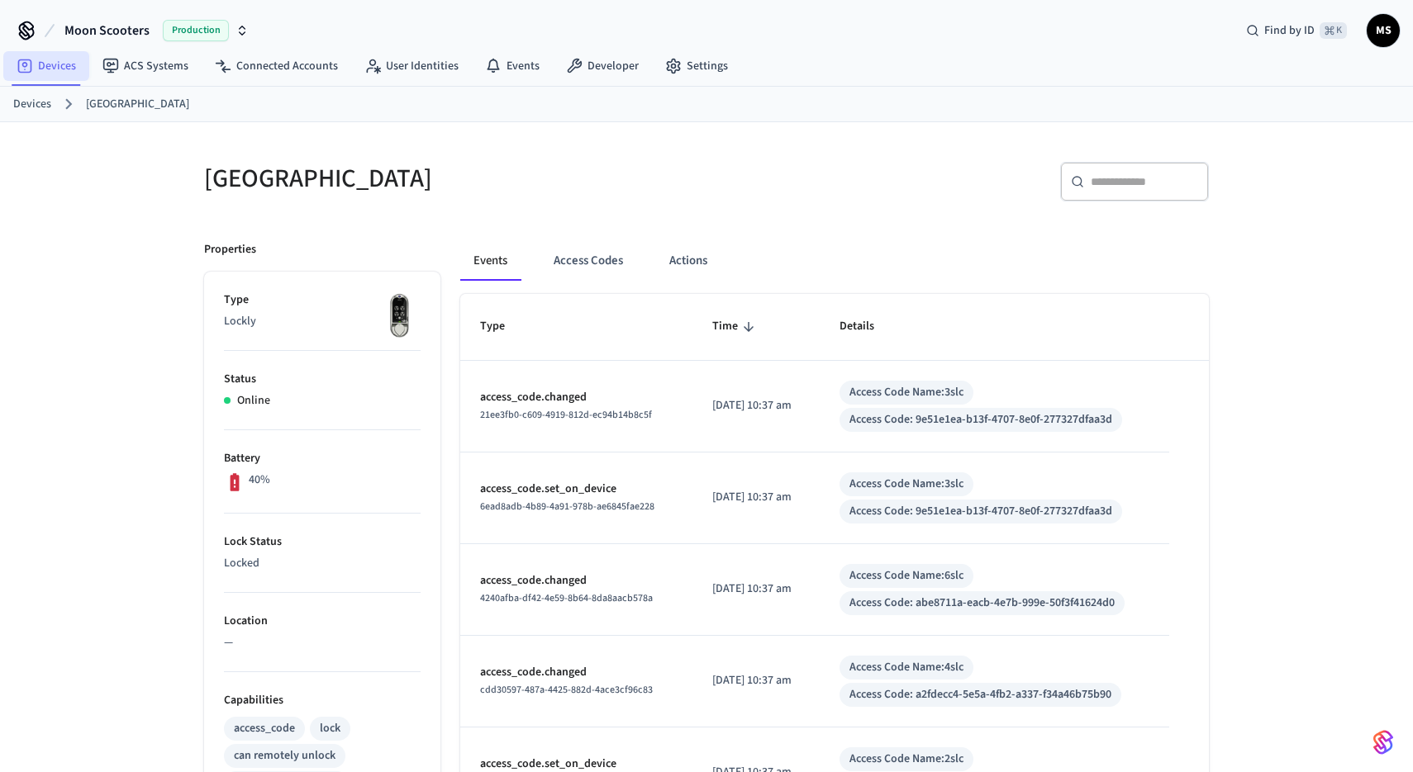
click at [40, 67] on link "Devices" at bounding box center [46, 66] width 86 height 30
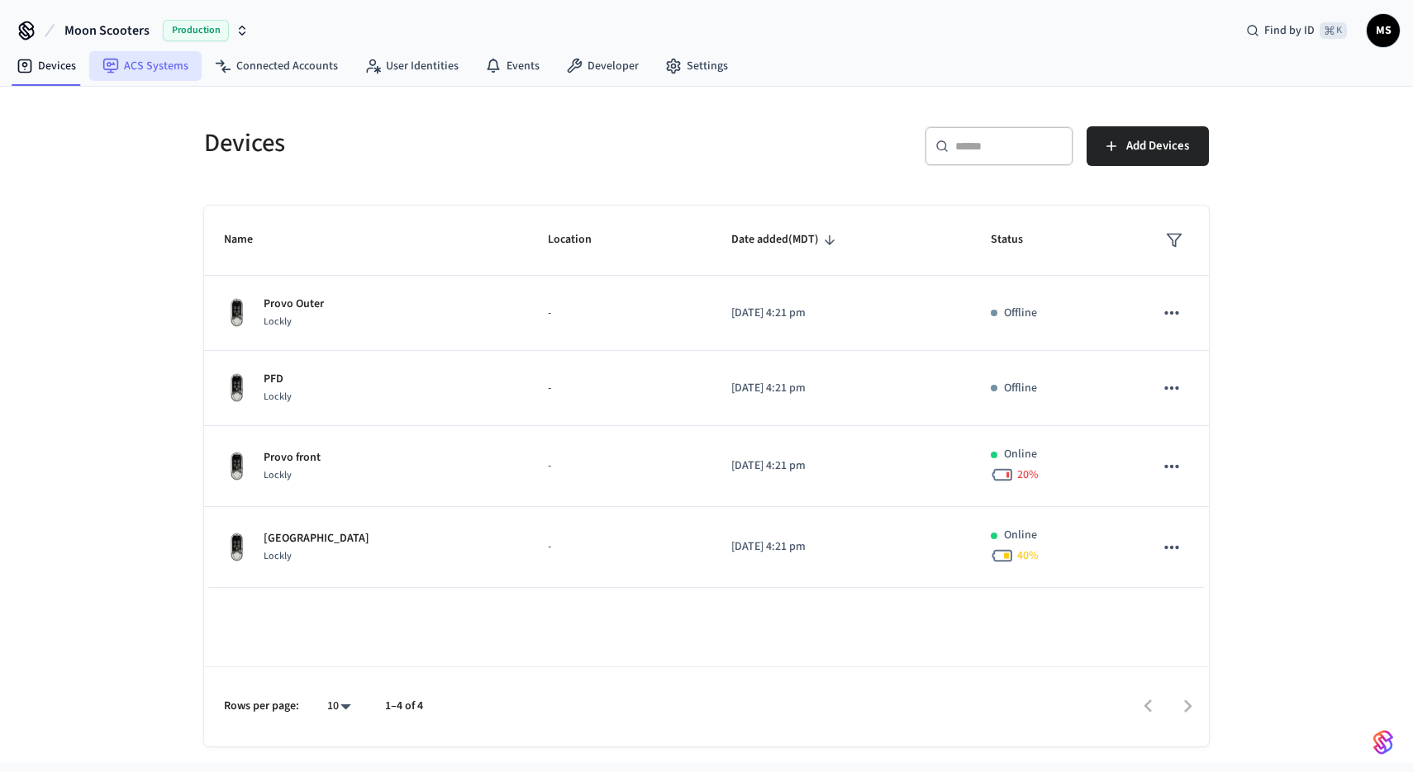
click at [169, 51] on link "ACS Systems" at bounding box center [145, 66] width 112 height 30
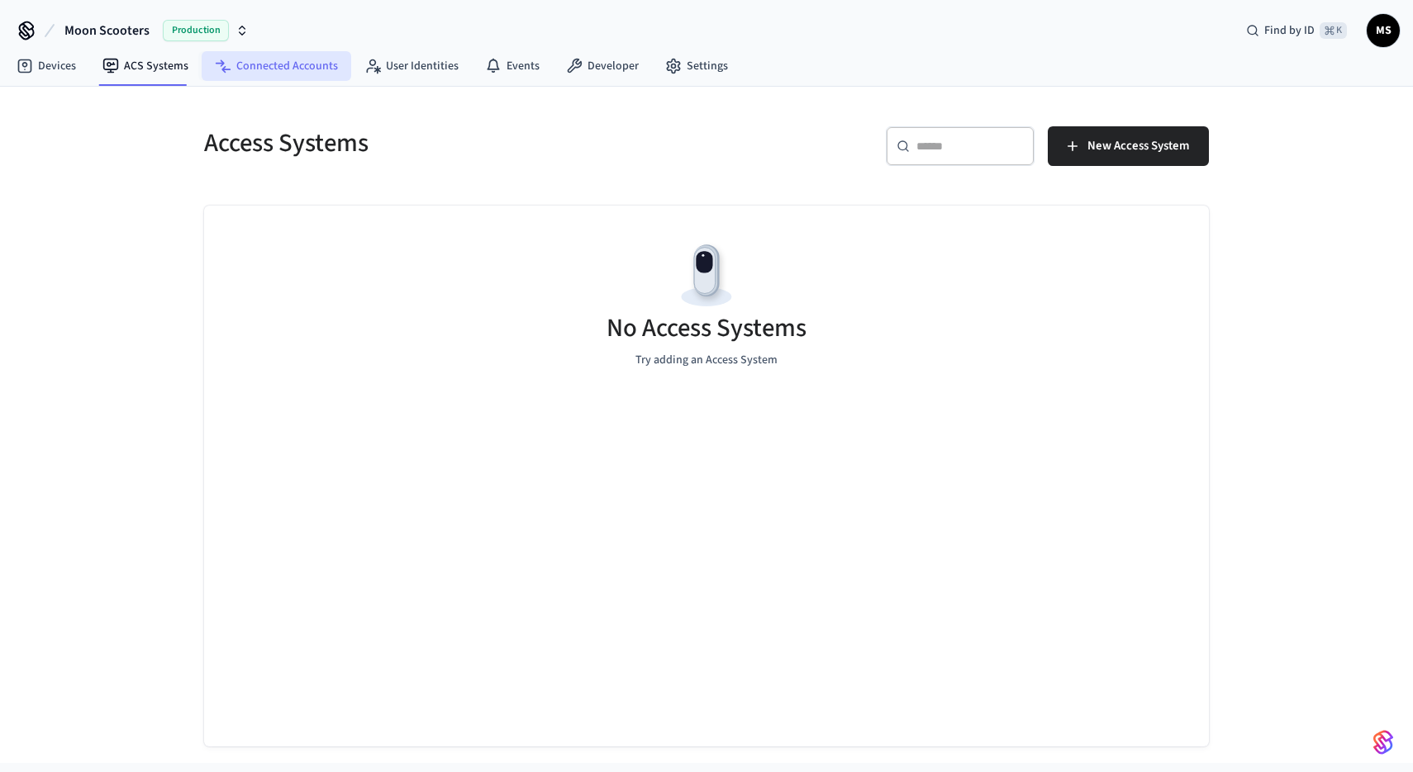
click at [285, 62] on link "Connected Accounts" at bounding box center [277, 66] width 150 height 30
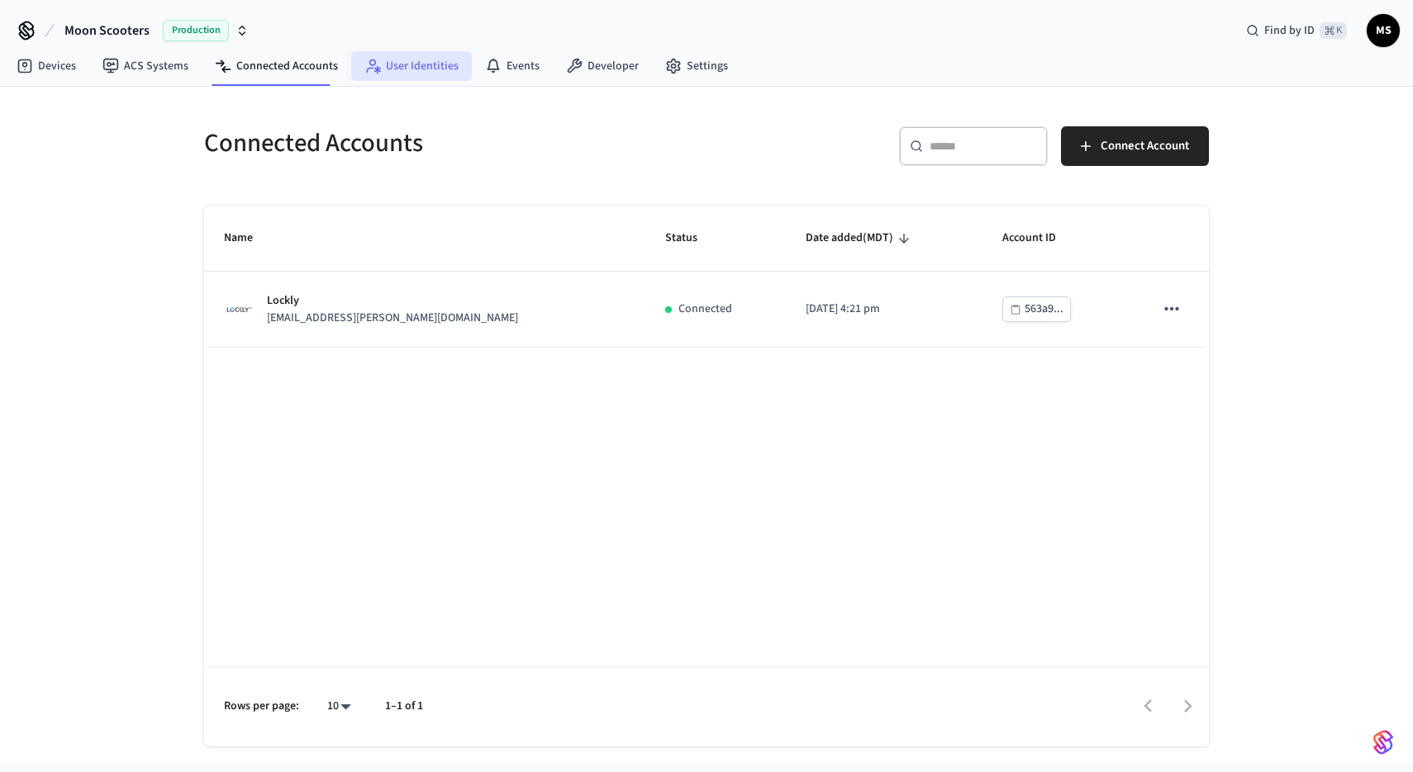
click at [367, 70] on icon at bounding box center [370, 71] width 7 height 6
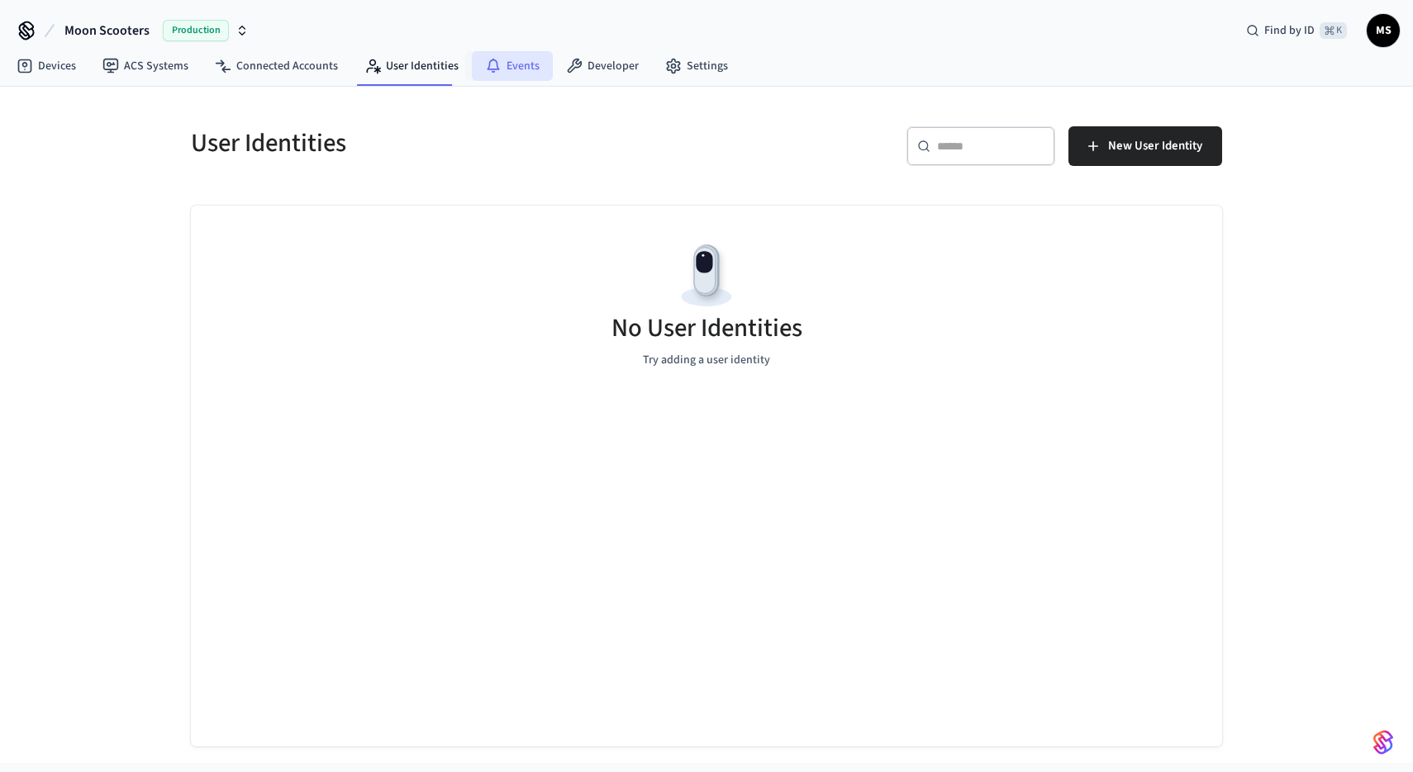
click at [534, 64] on link "Events" at bounding box center [512, 66] width 81 height 30
click at [581, 72] on link "Developer" at bounding box center [602, 66] width 99 height 30
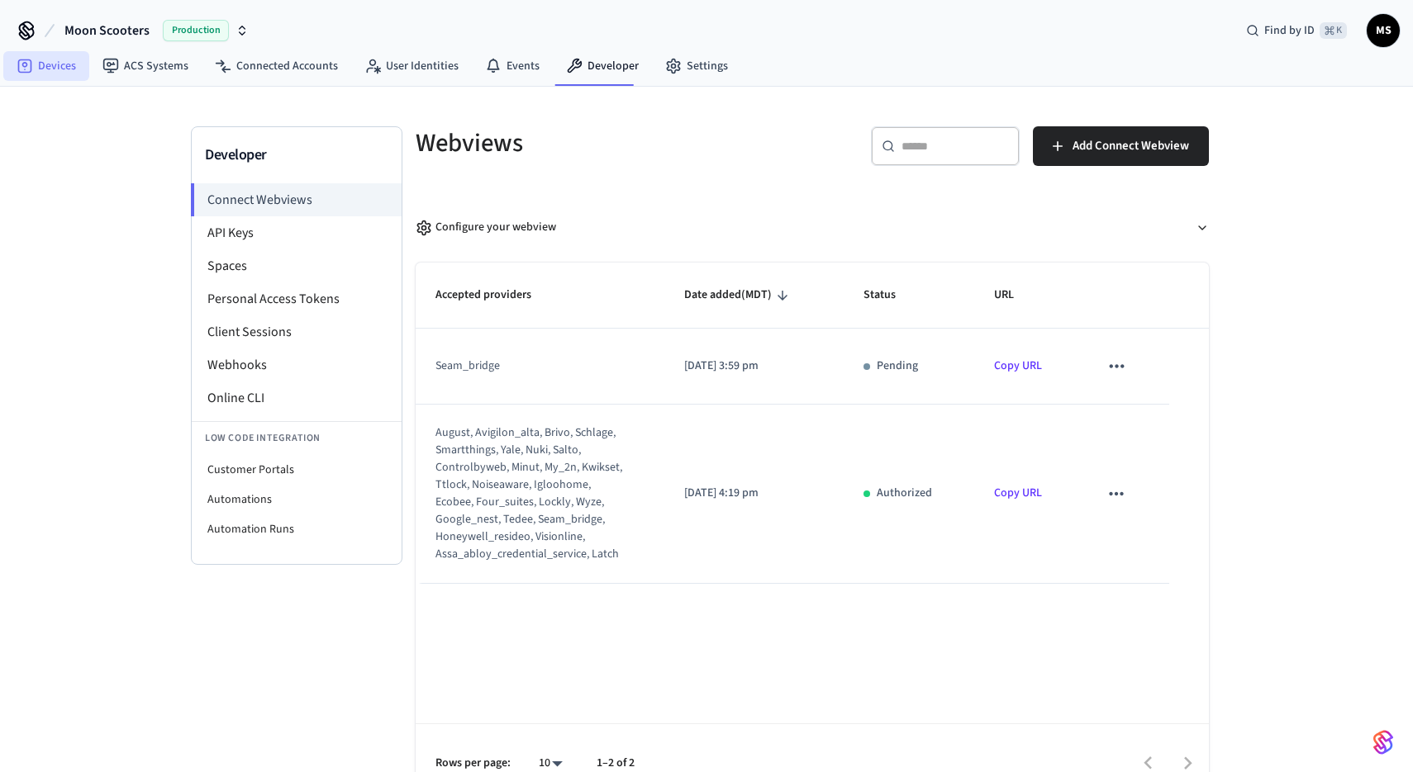
click at [52, 68] on link "Devices" at bounding box center [46, 66] width 86 height 30
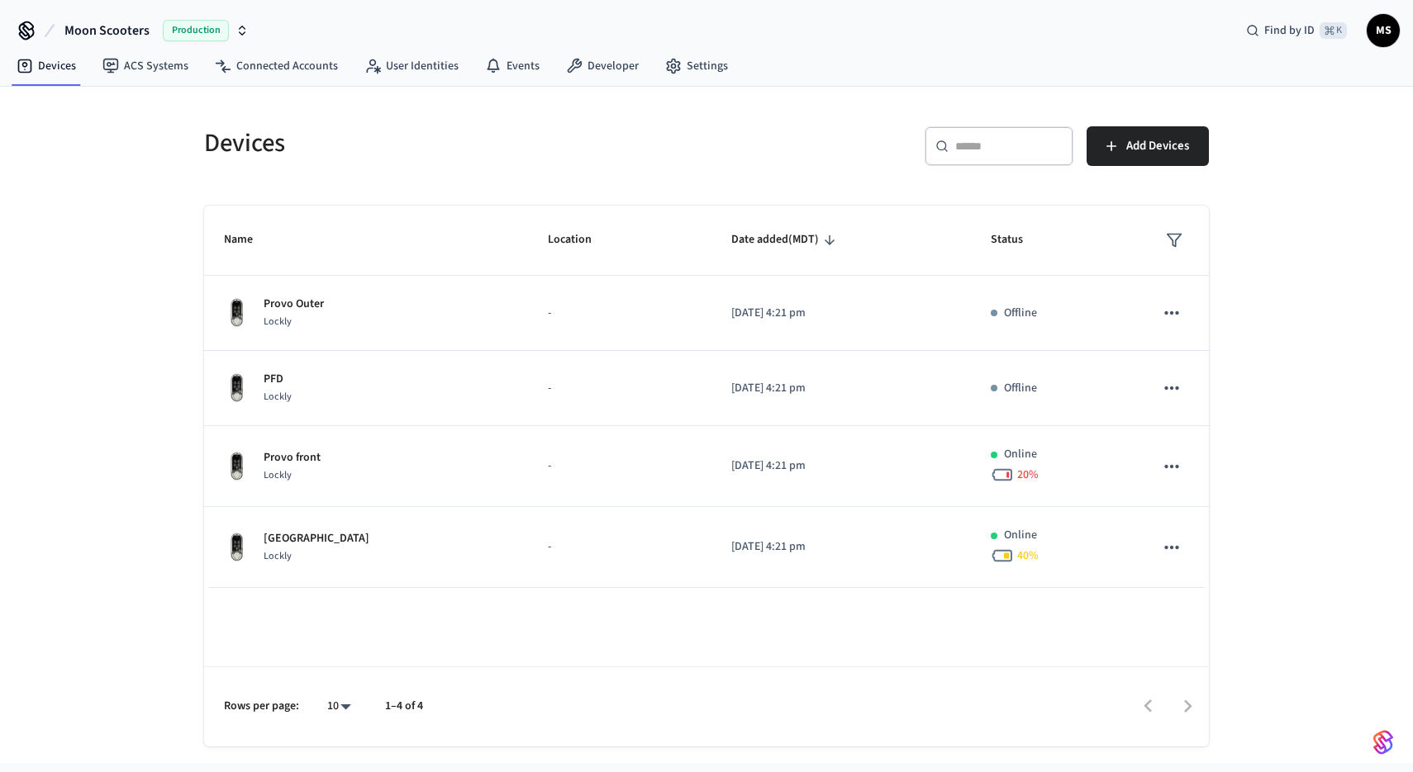
click at [147, 308] on div "Devices ​ ​ Add Devices Name Location Date added (MDT) Status Provo Outer Lockl…" at bounding box center [706, 425] width 1413 height 677
click at [151, 277] on div "Devices ​ ​ Add Devices Name Location Date added (MDT) Status Provo Outer Lockl…" at bounding box center [706, 425] width 1413 height 677
